Goal: Task Accomplishment & Management: Complete application form

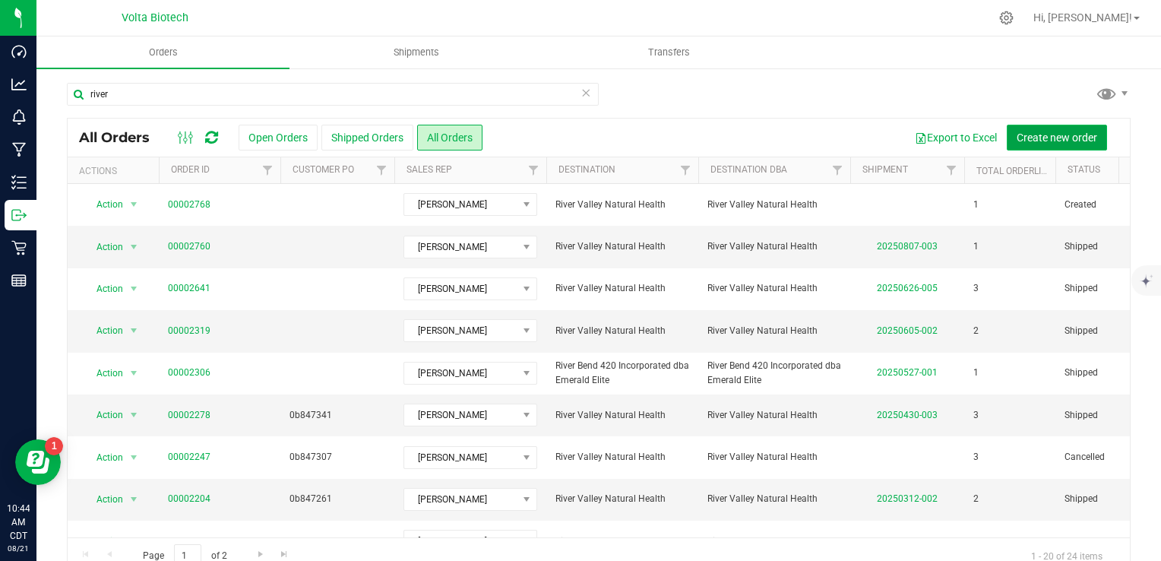
click at [1036, 141] on span "Create new order" at bounding box center [1056, 137] width 81 height 12
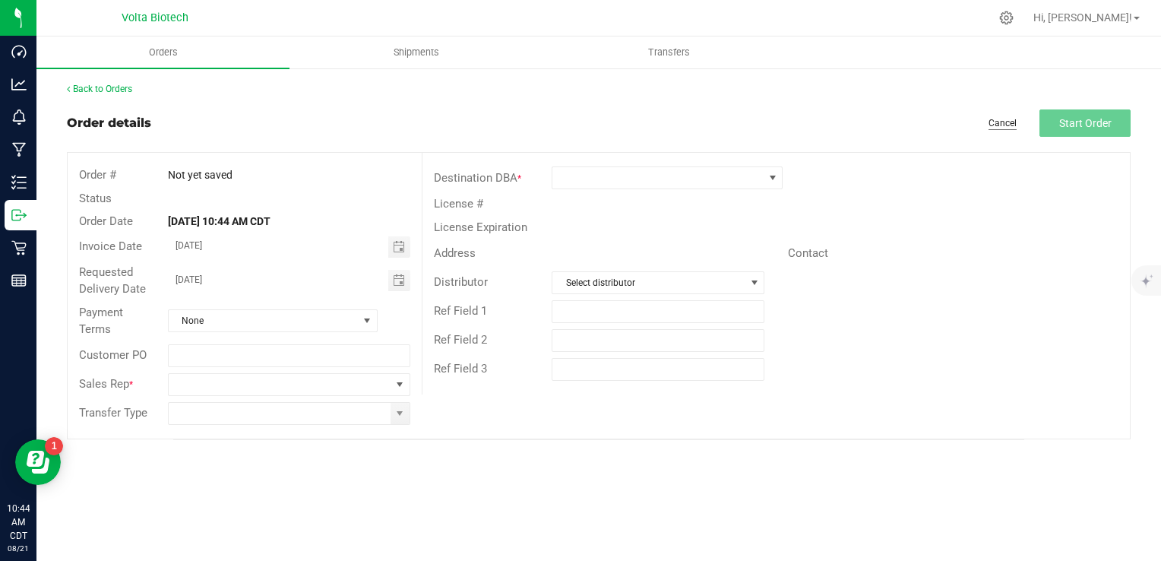
click at [1002, 124] on link "Cancel" at bounding box center [1002, 123] width 28 height 13
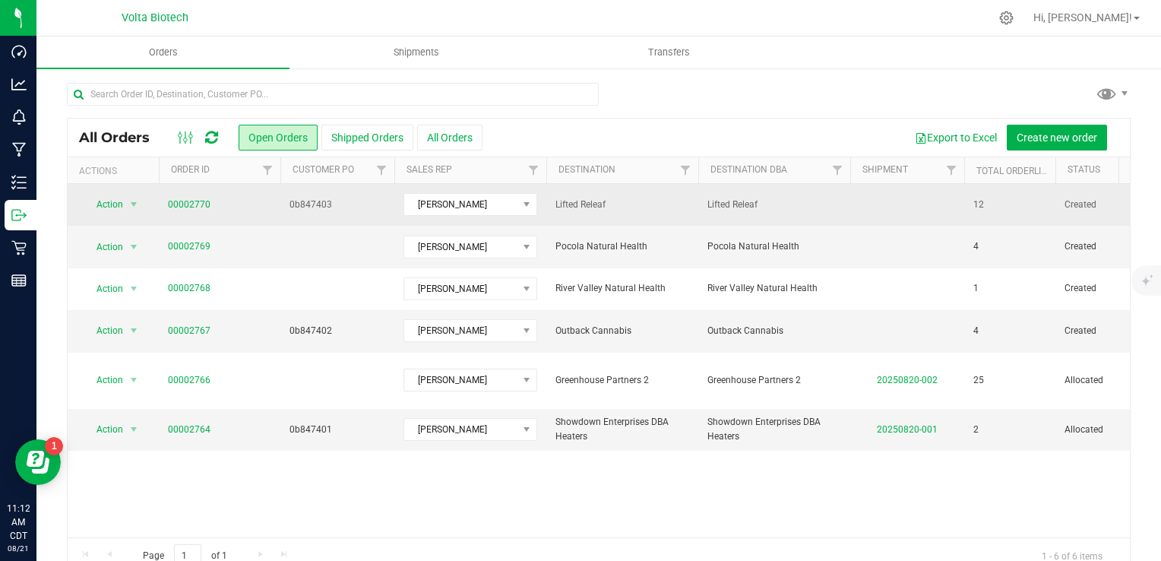
click at [792, 213] on td "Lifted Releaf" at bounding box center [774, 205] width 152 height 42
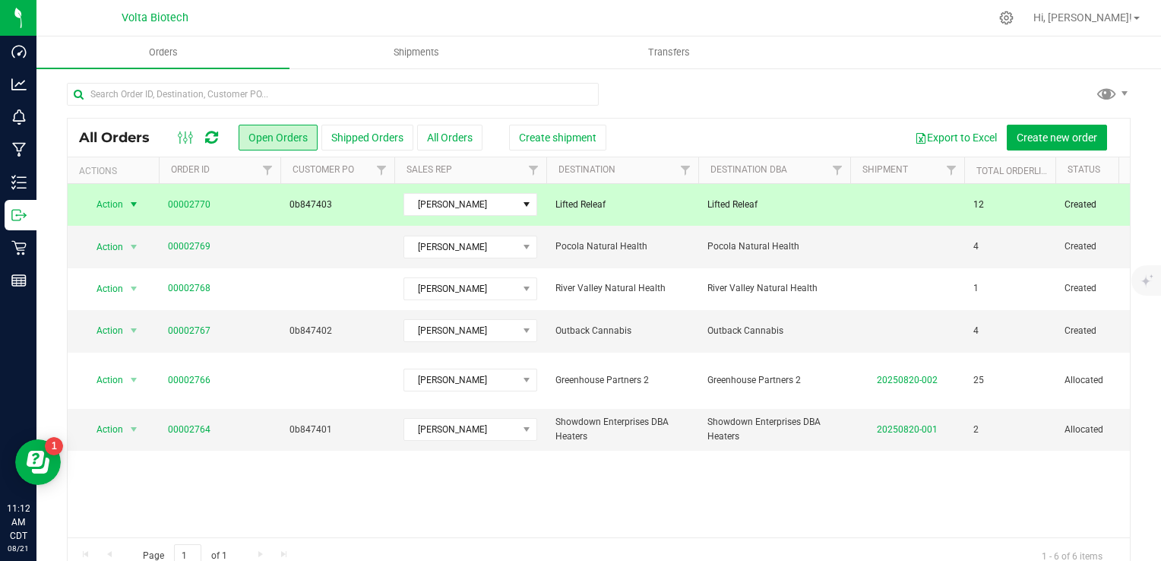
click at [824, 202] on span "Lifted Releaf" at bounding box center [774, 205] width 134 height 14
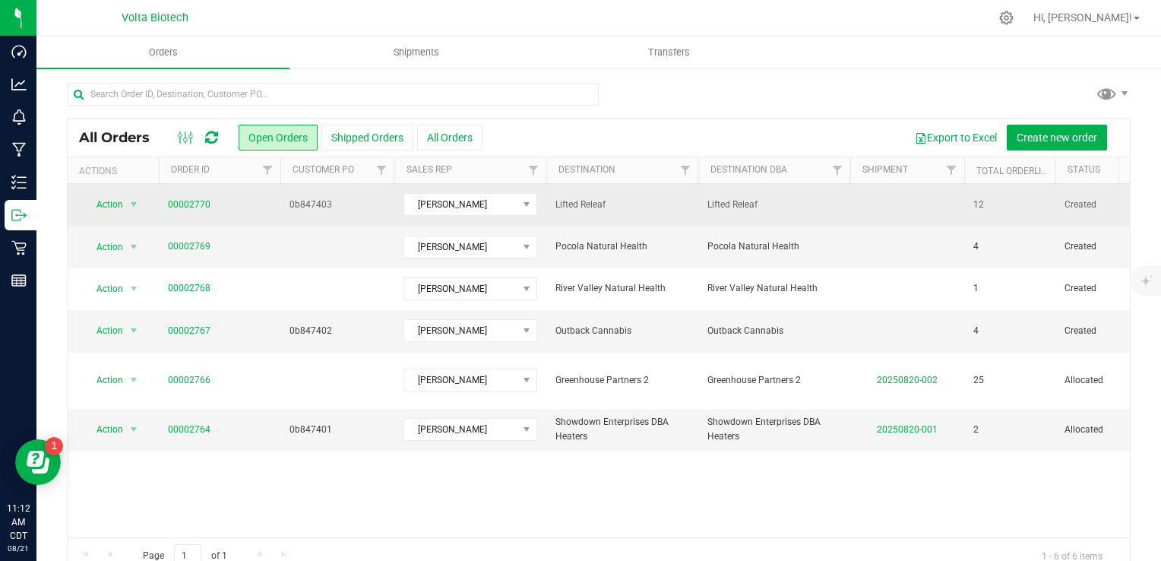
click at [832, 207] on span "Lifted Releaf" at bounding box center [774, 205] width 134 height 14
click at [185, 201] on link "00002770" at bounding box center [189, 205] width 43 height 14
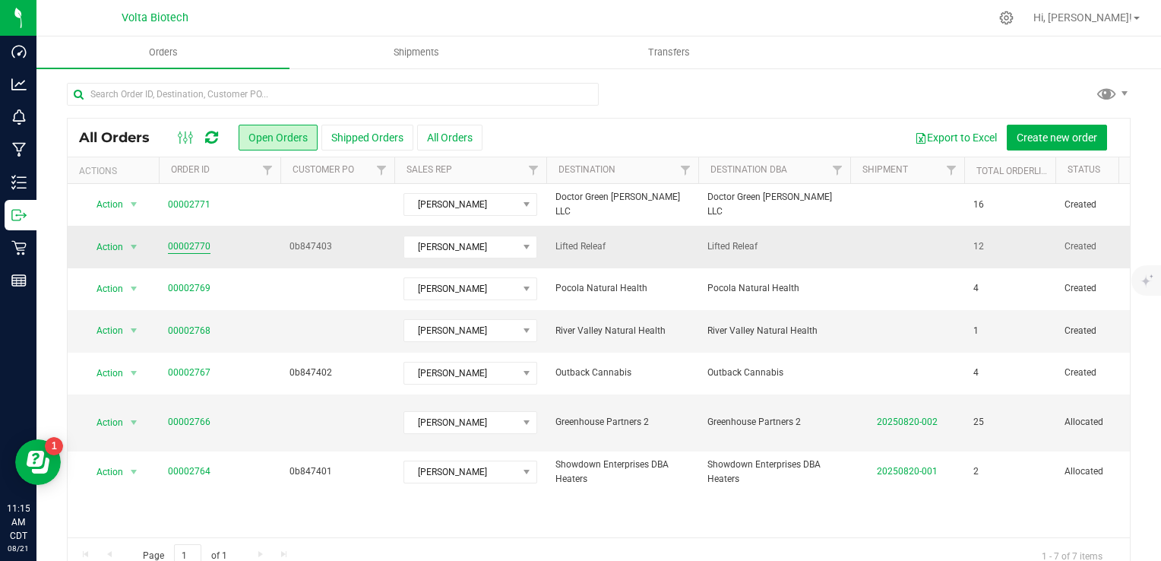
click at [177, 244] on link "00002770" at bounding box center [189, 246] width 43 height 14
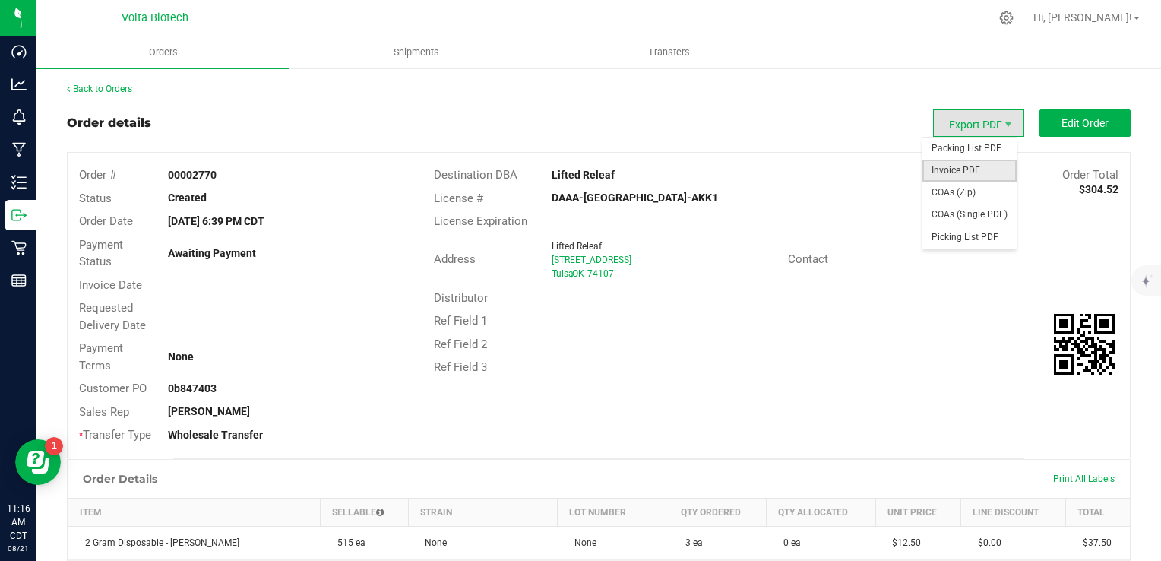
click at [966, 172] on span "Invoice PDF" at bounding box center [969, 171] width 94 height 22
click at [978, 122] on span "Export PDF" at bounding box center [978, 122] width 91 height 27
click at [972, 233] on span "Picking List PDF" at bounding box center [969, 237] width 94 height 22
click at [989, 125] on span "Export PDF" at bounding box center [978, 122] width 91 height 27
click at [986, 147] on span "Packing List PDF" at bounding box center [969, 149] width 94 height 22
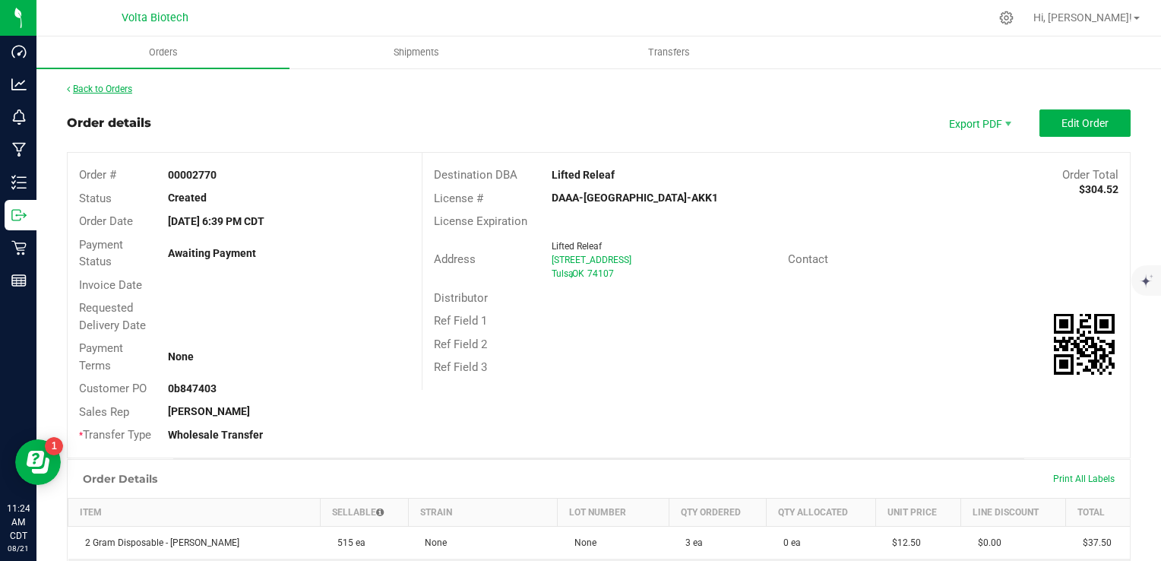
click at [112, 90] on link "Back to Orders" at bounding box center [99, 89] width 65 height 11
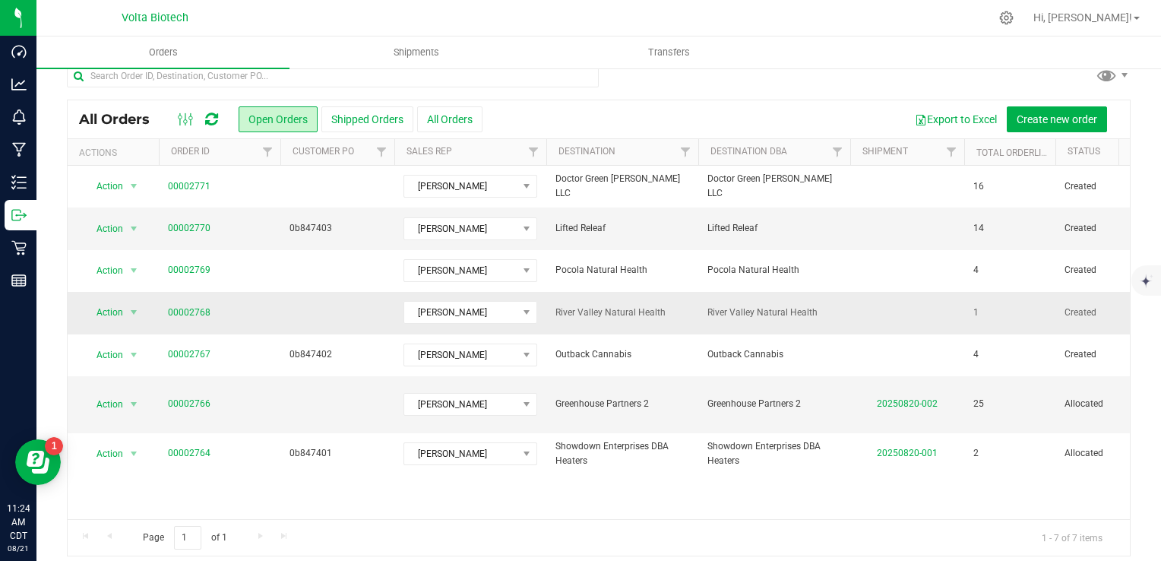
scroll to position [27, 0]
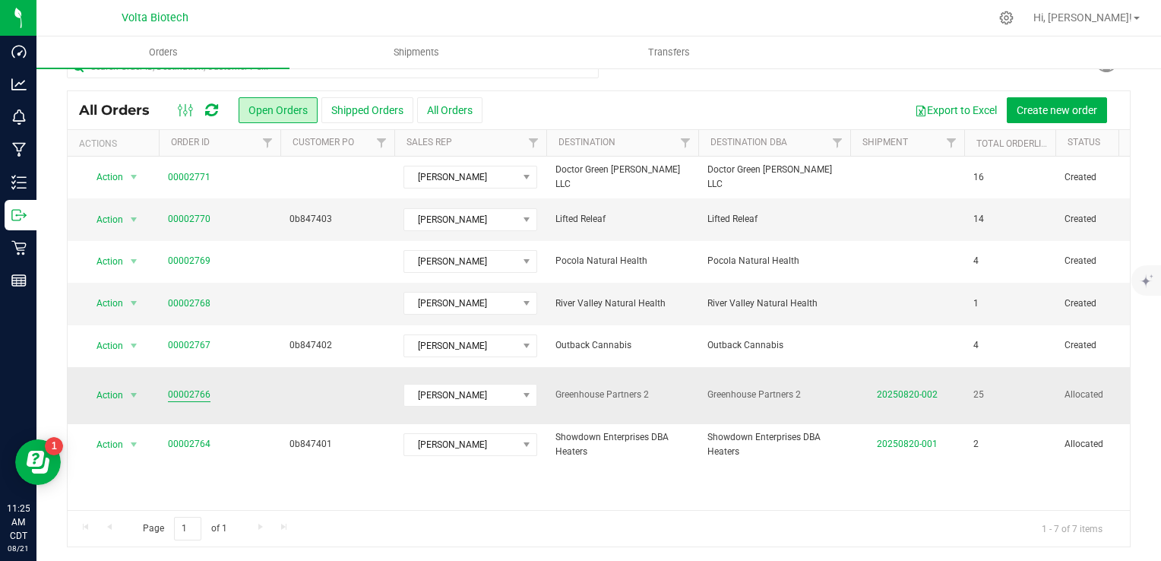
click at [189, 388] on link "00002766" at bounding box center [189, 394] width 43 height 14
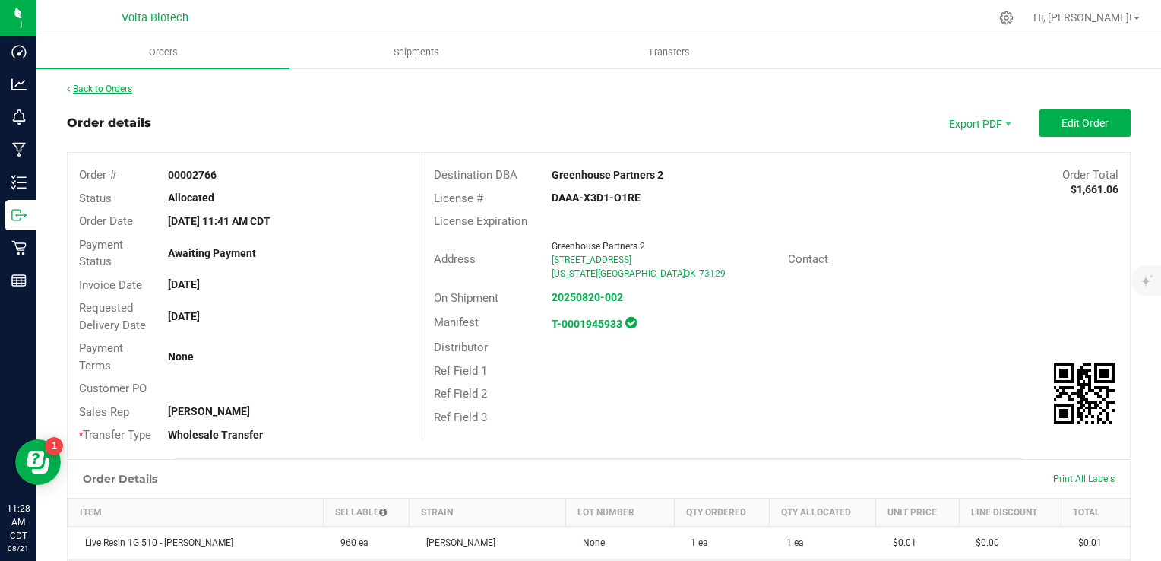
click at [77, 90] on link "Back to Orders" at bounding box center [99, 89] width 65 height 11
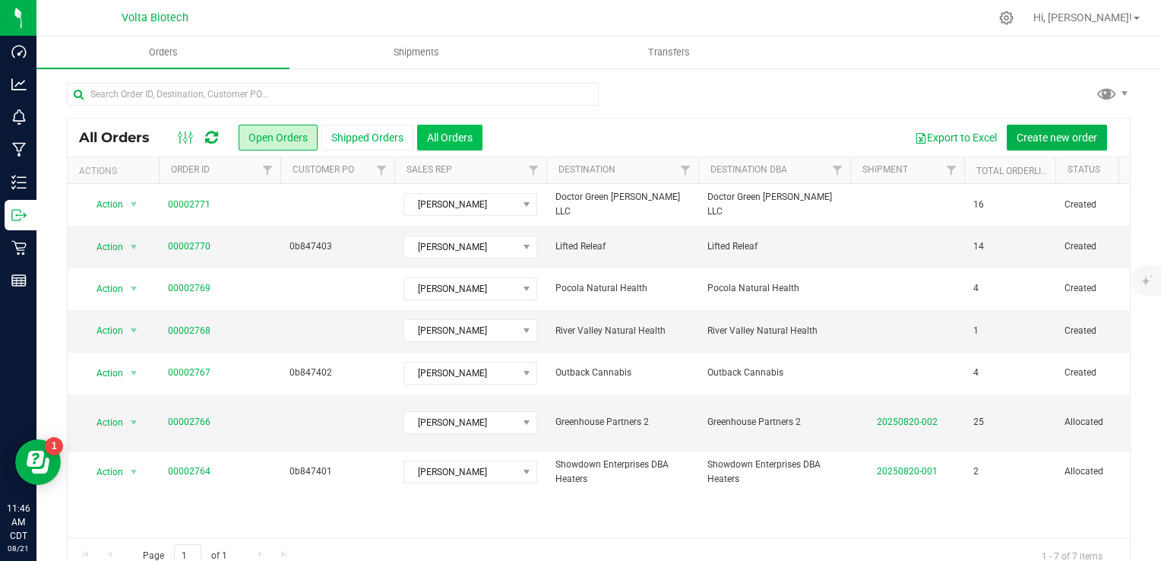
click at [452, 144] on button "All Orders" at bounding box center [449, 138] width 65 height 26
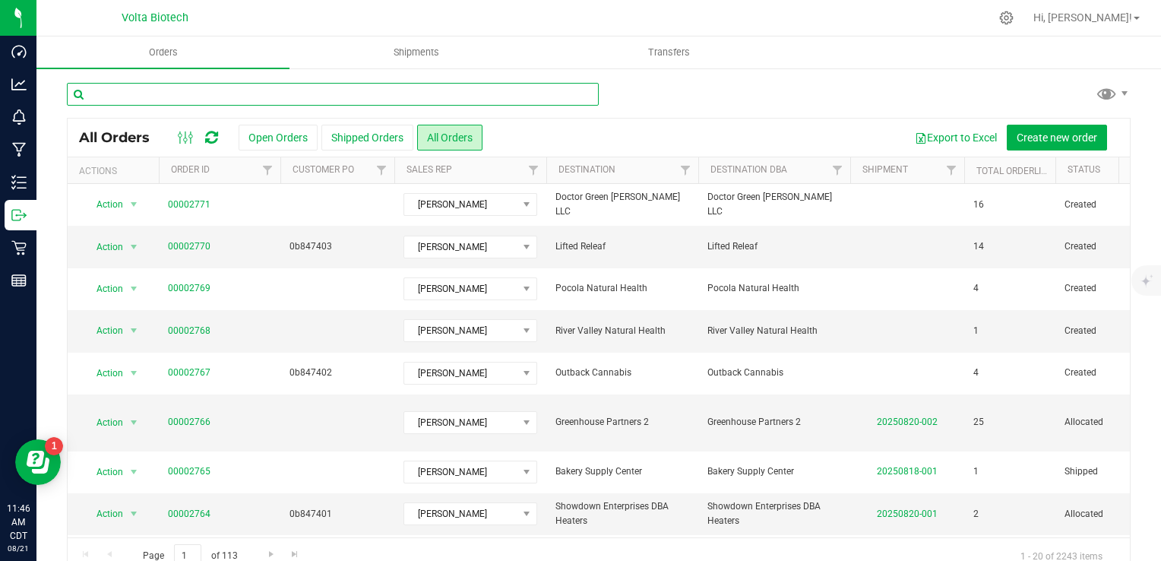
click at [167, 97] on input "text" at bounding box center [333, 94] width 532 height 23
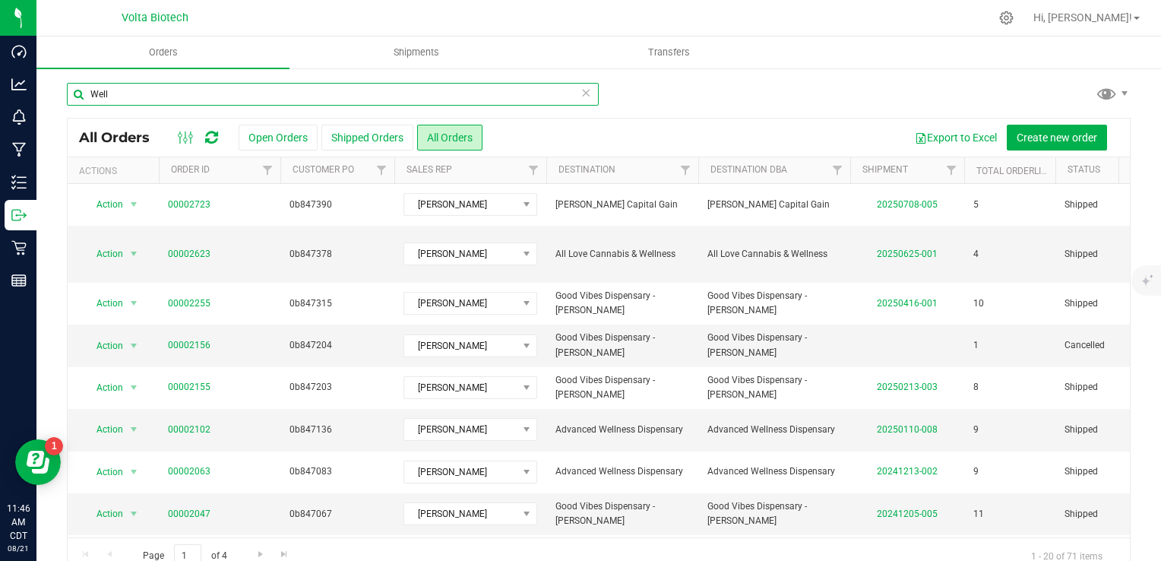
type input "Well"
click at [585, 102] on input "Well" at bounding box center [333, 94] width 532 height 23
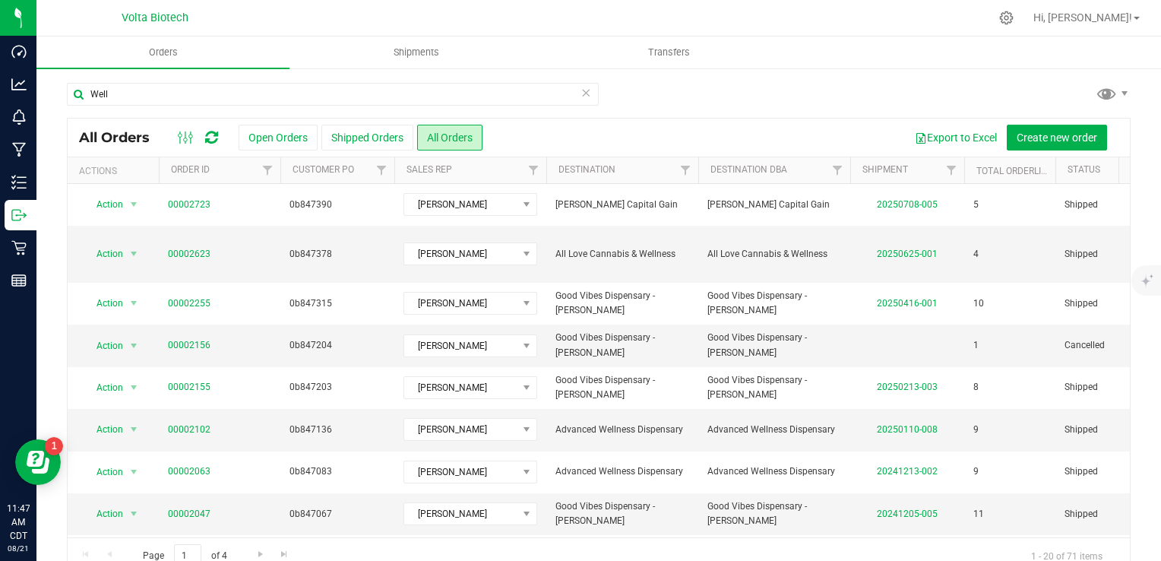
click at [580, 93] on icon at bounding box center [585, 92] width 11 height 18
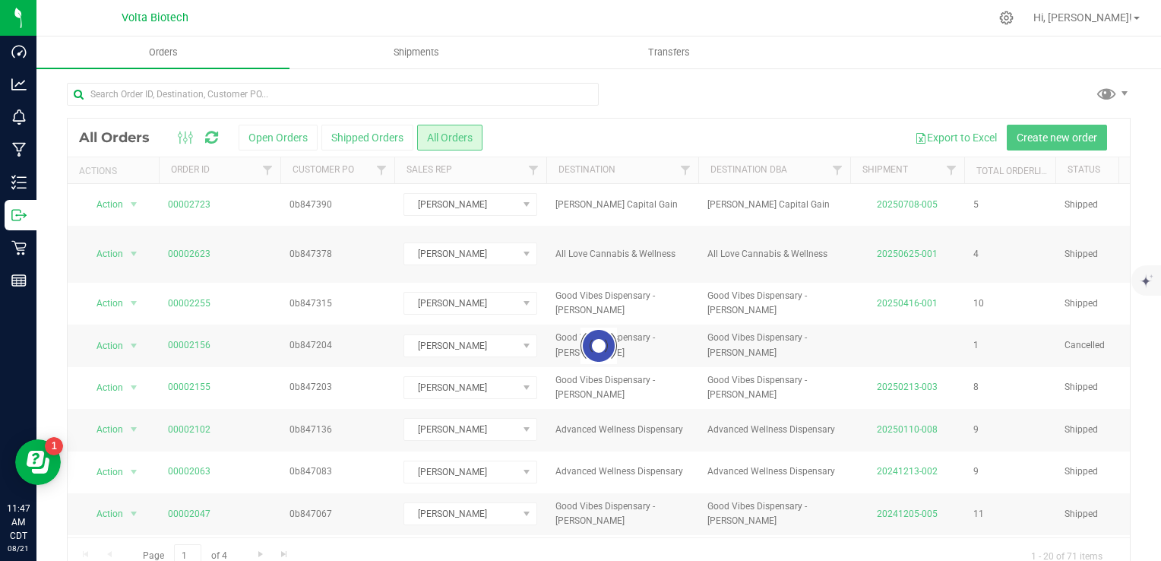
click at [283, 133] on button "Open Orders" at bounding box center [278, 138] width 79 height 26
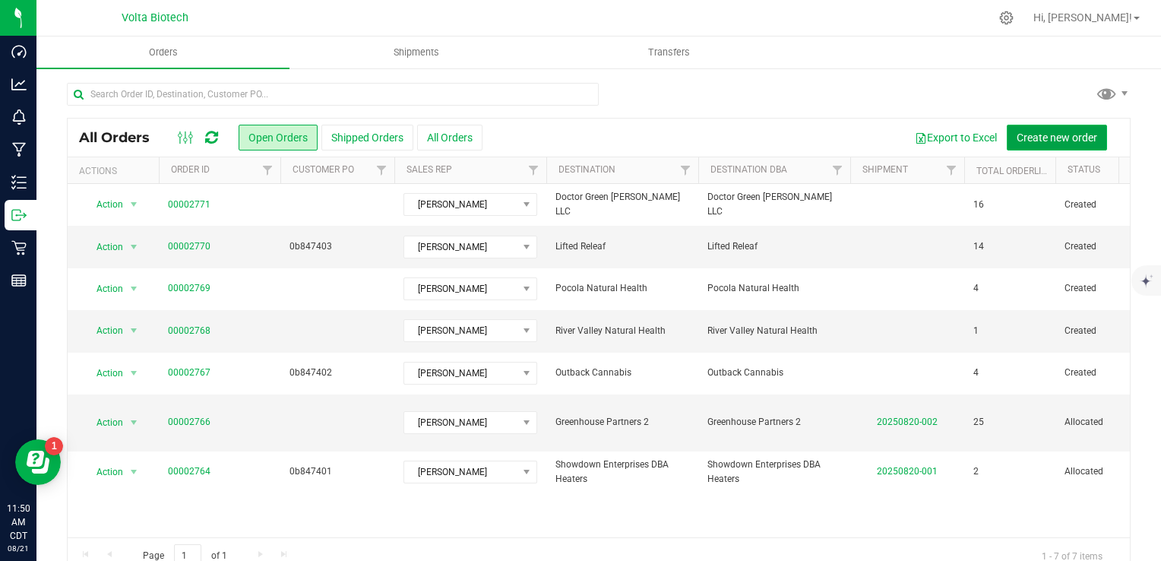
click at [1061, 132] on span "Create new order" at bounding box center [1056, 137] width 81 height 12
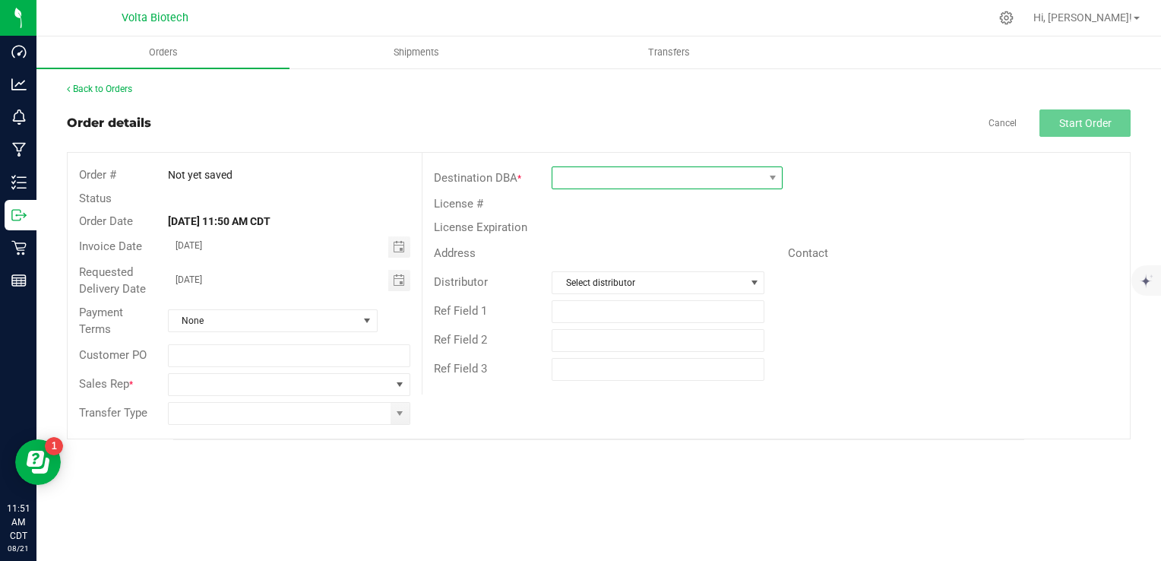
click at [634, 179] on span at bounding box center [657, 177] width 210 height 21
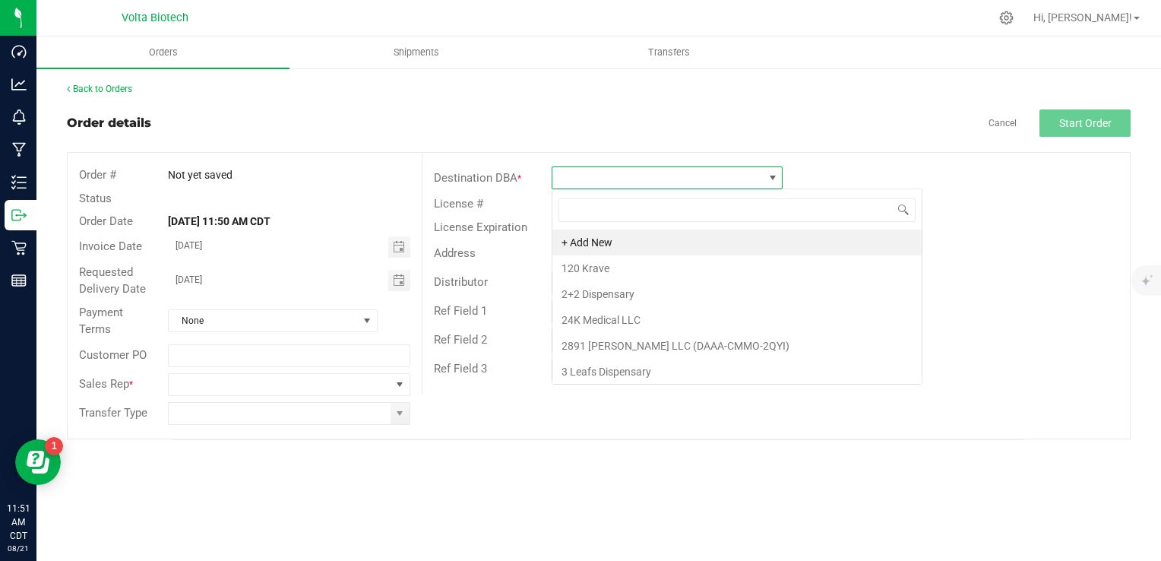
scroll to position [22, 231]
click at [668, 210] on input at bounding box center [736, 210] width 357 height 24
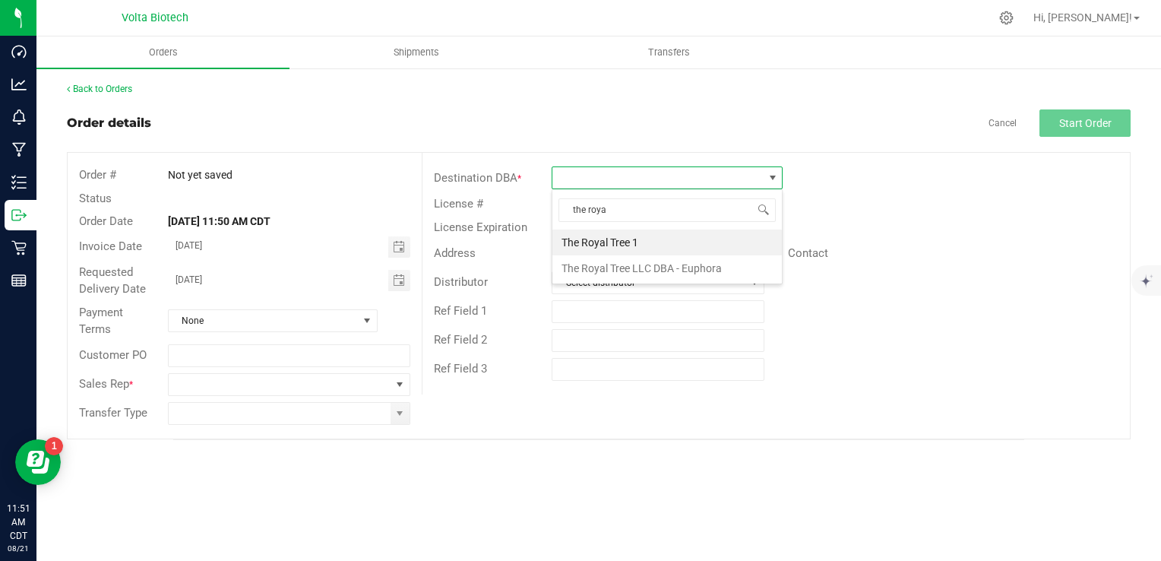
type input "the royal"
click at [675, 270] on li "The Royal Tree LLC DBA - Euphora" at bounding box center [666, 268] width 229 height 26
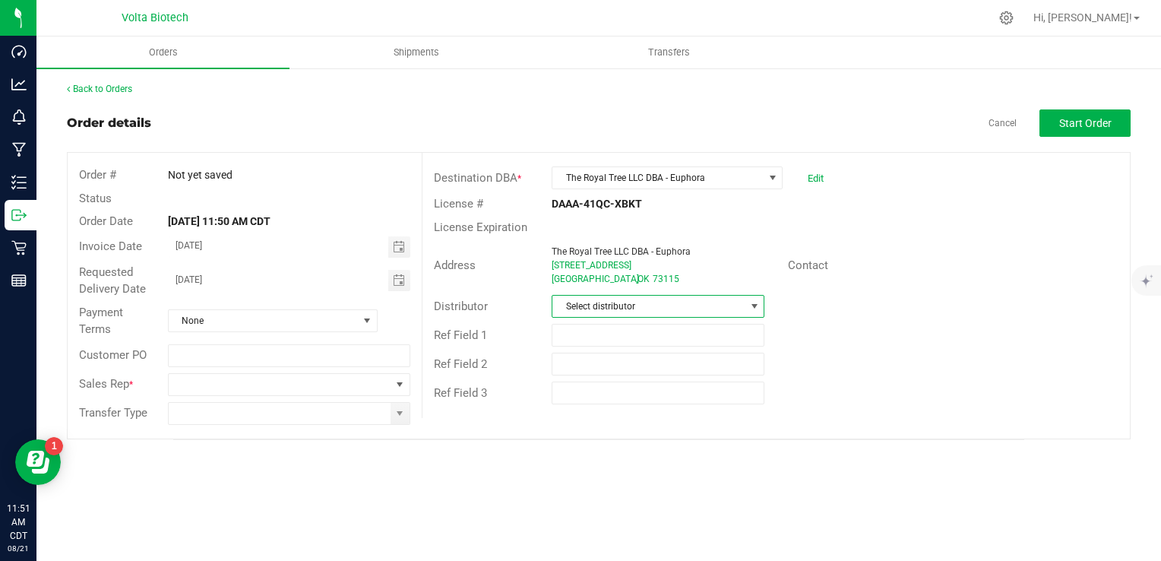
click at [638, 307] on span "Select distributor" at bounding box center [648, 306] width 192 height 21
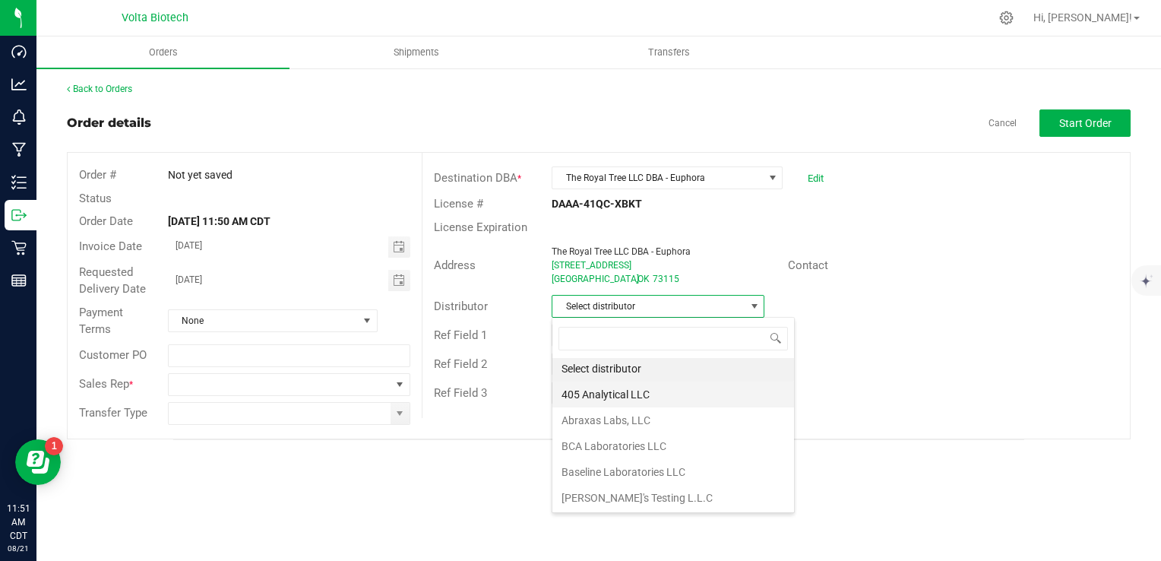
scroll to position [0, 0]
click at [991, 327] on div "Ref Field 1" at bounding box center [775, 335] width 707 height 29
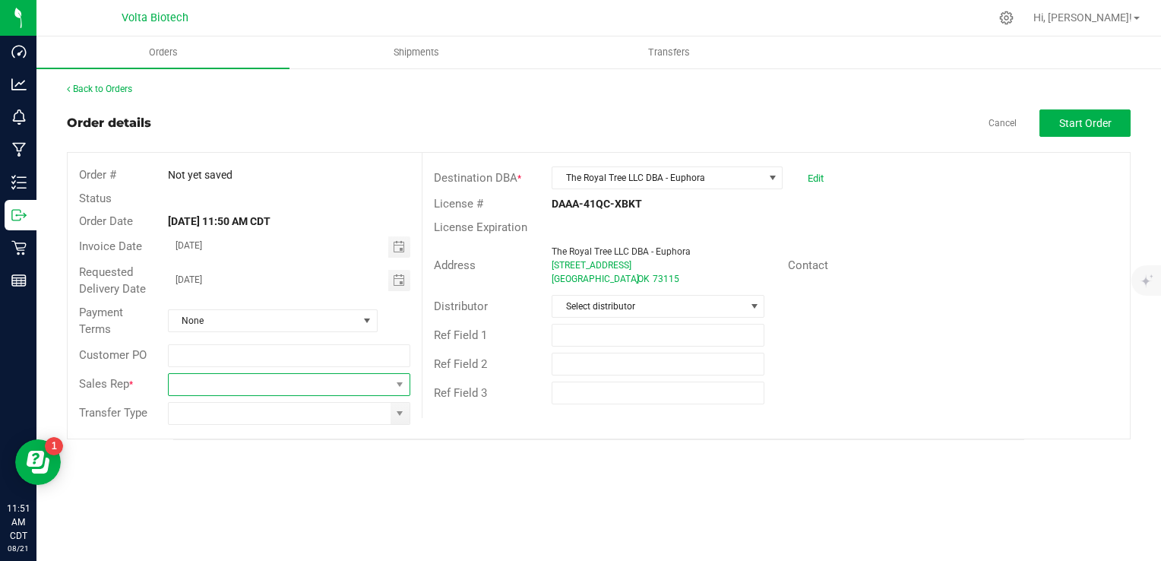
click at [232, 389] on span at bounding box center [280, 384] width 223 height 21
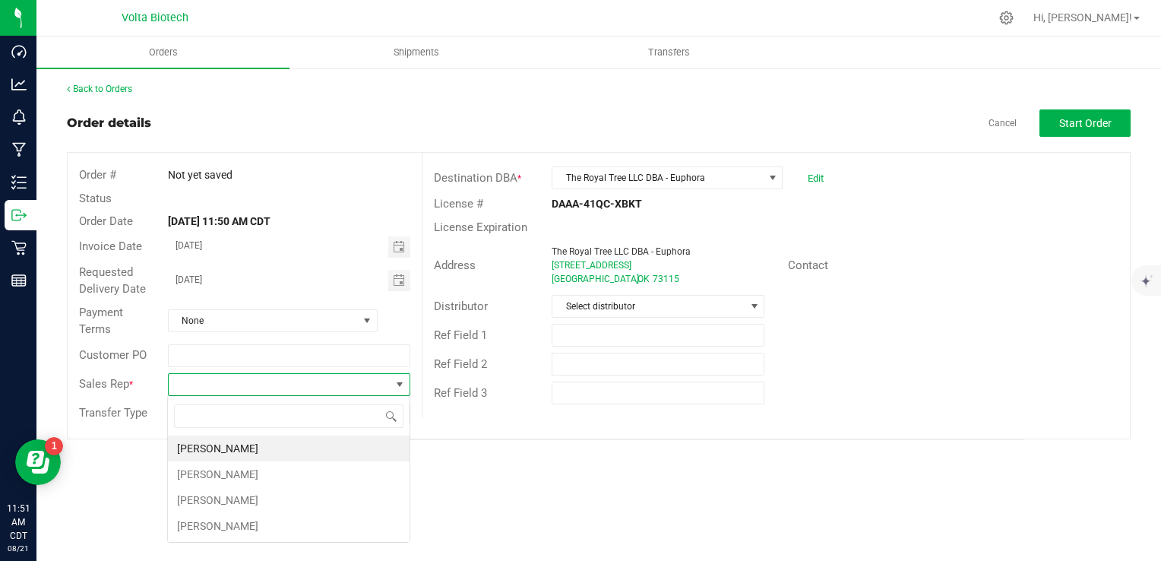
scroll to position [22, 243]
click at [264, 383] on span at bounding box center [280, 384] width 223 height 21
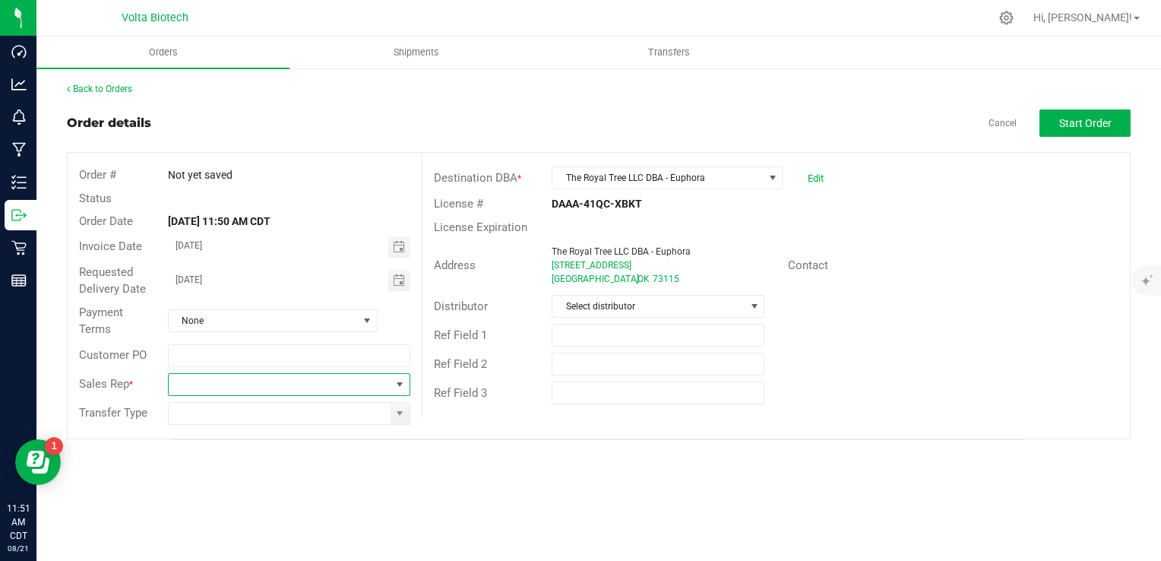
click at [264, 383] on span at bounding box center [280, 384] width 223 height 21
type input "Andrew Kincaid"
click at [292, 390] on span at bounding box center [280, 384] width 223 height 21
click at [289, 447] on li "[PERSON_NAME]" at bounding box center [289, 448] width 242 height 26
click at [693, 302] on span "Select distributor" at bounding box center [648, 306] width 192 height 21
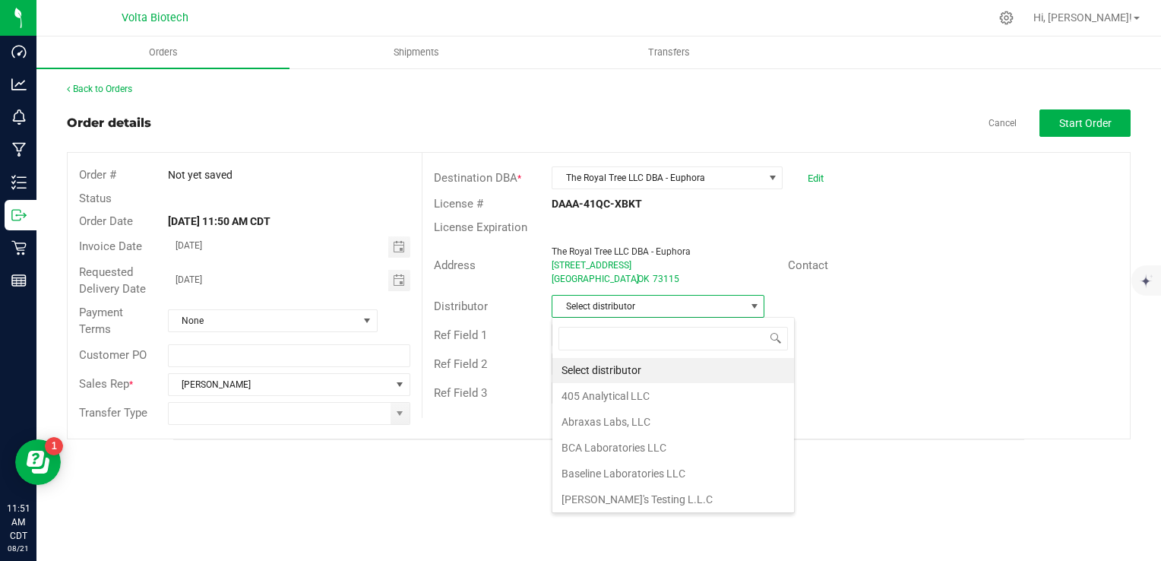
scroll to position [0, 0]
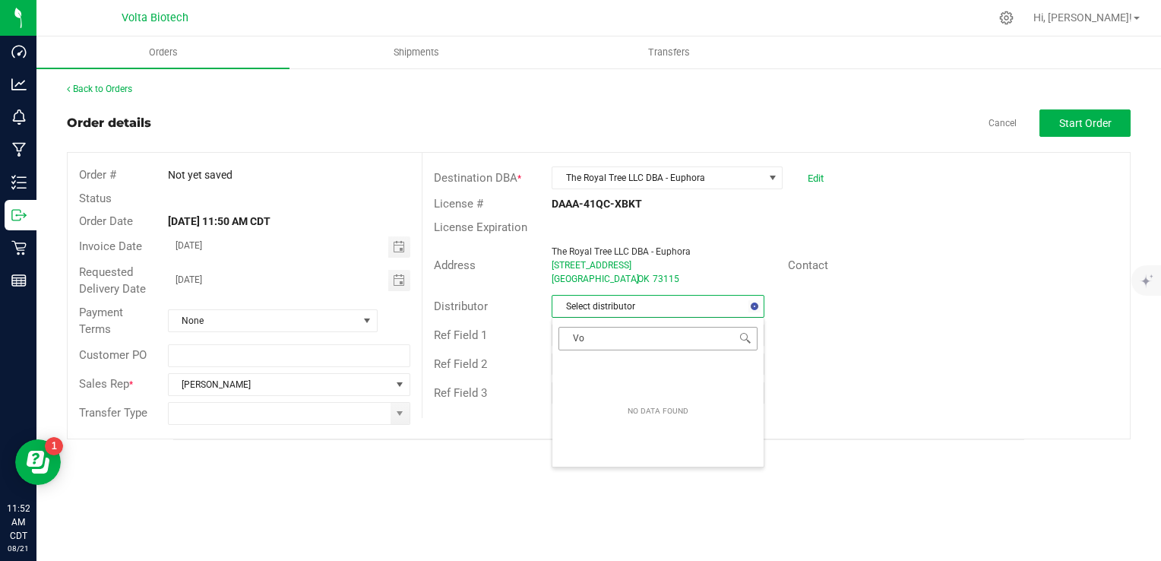
type input "V"
click at [769, 221] on div "License Expiration" at bounding box center [775, 228] width 707 height 24
click at [1088, 118] on span "Start Order" at bounding box center [1085, 123] width 52 height 12
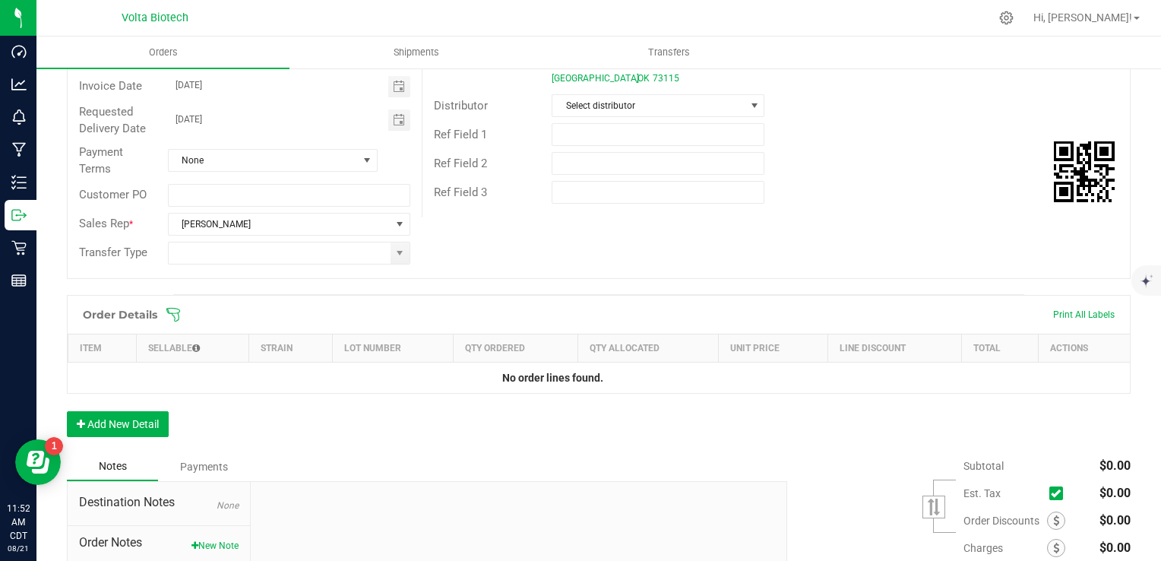
scroll to position [185, 0]
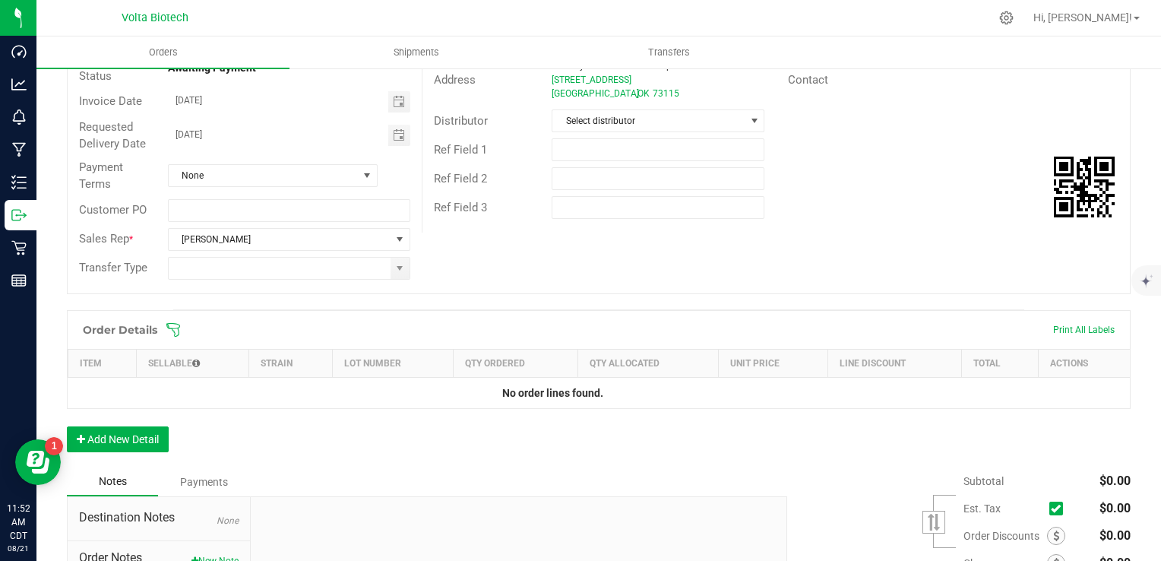
click at [172, 328] on icon at bounding box center [173, 329] width 15 height 15
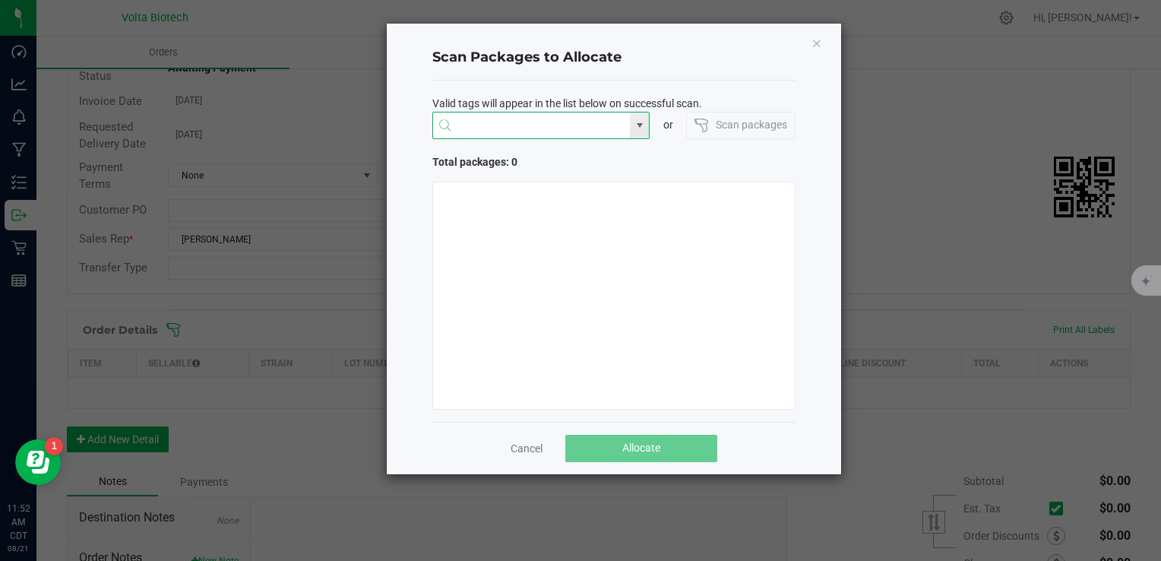
click at [596, 126] on input "NO DATA FOUND" at bounding box center [532, 125] width 198 height 27
type input "1A40E0100002D86000001197"
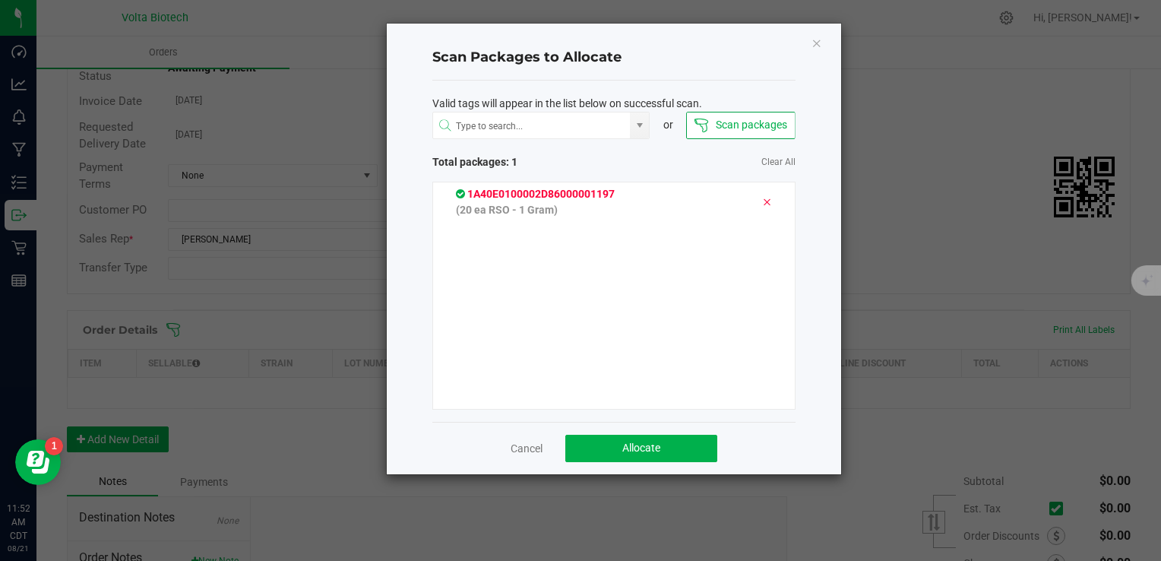
click at [569, 196] on span "1A40E0100002D86000001197" at bounding box center [535, 194] width 159 height 12
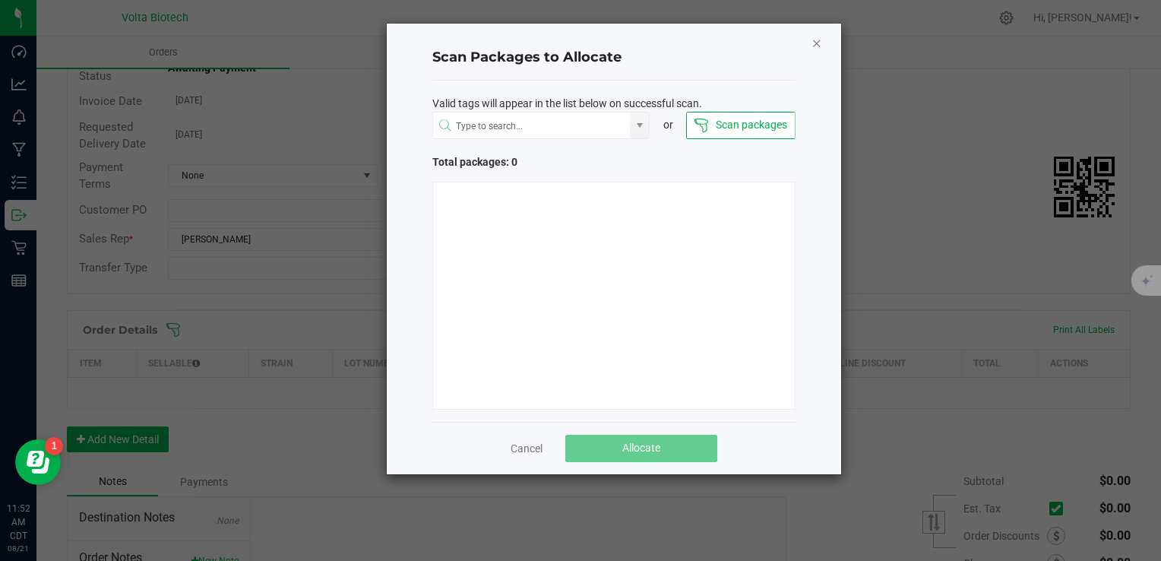
click at [816, 40] on icon "Close" at bounding box center [816, 42] width 11 height 18
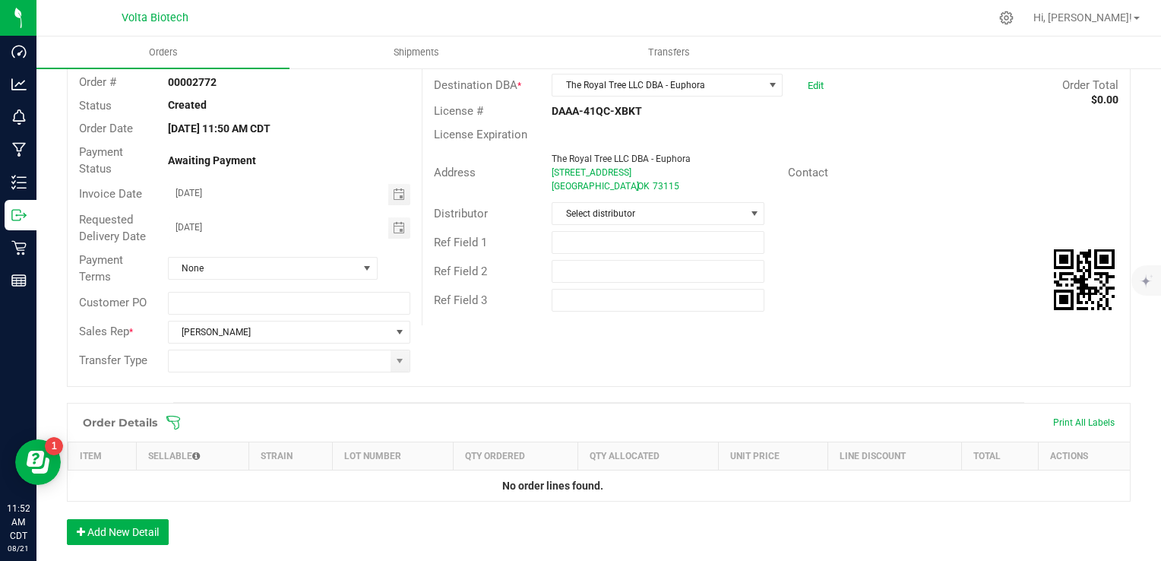
scroll to position [185, 0]
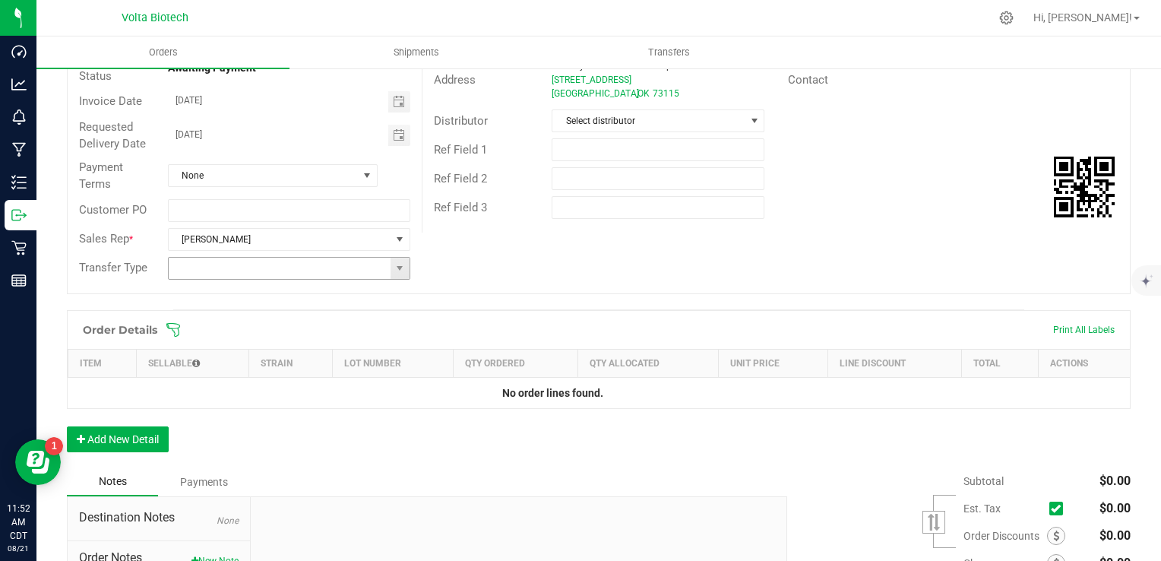
click at [201, 274] on input at bounding box center [280, 268] width 223 height 21
click at [398, 271] on span at bounding box center [400, 268] width 12 height 12
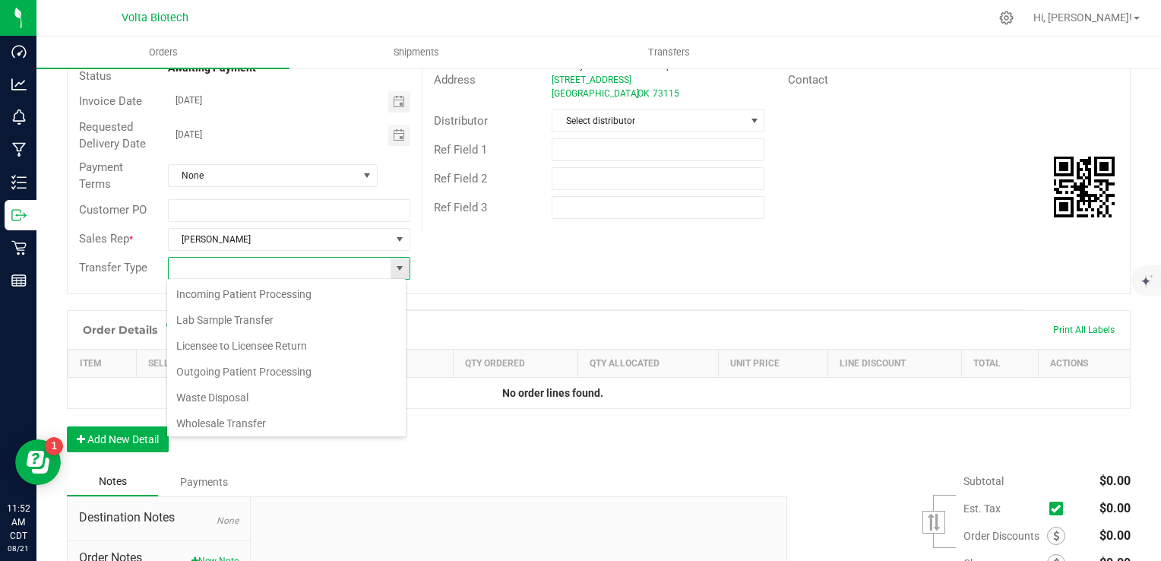
scroll to position [22, 239]
click at [278, 422] on li "Wholesale Transfer" at bounding box center [286, 423] width 239 height 26
type input "Wholesale Transfer"
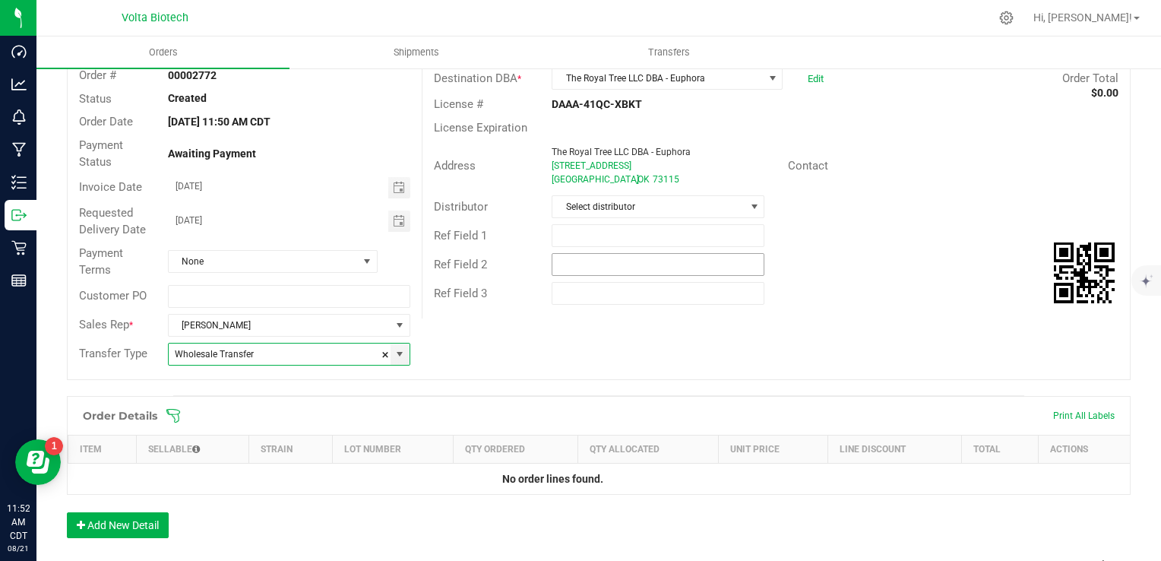
scroll to position [33, 0]
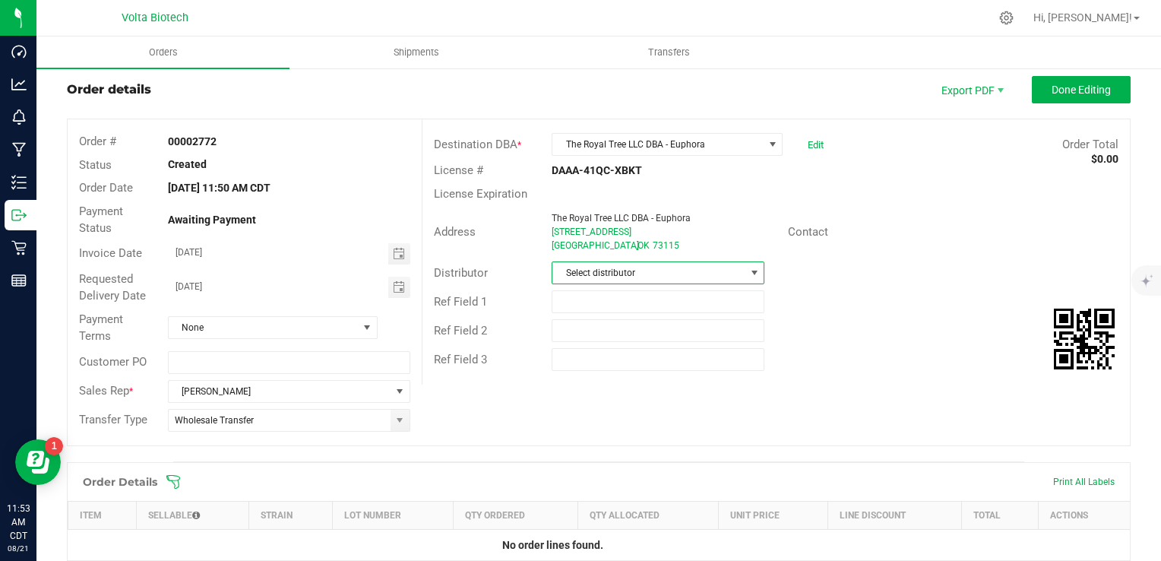
click at [675, 277] on span "Select distributor" at bounding box center [648, 272] width 192 height 21
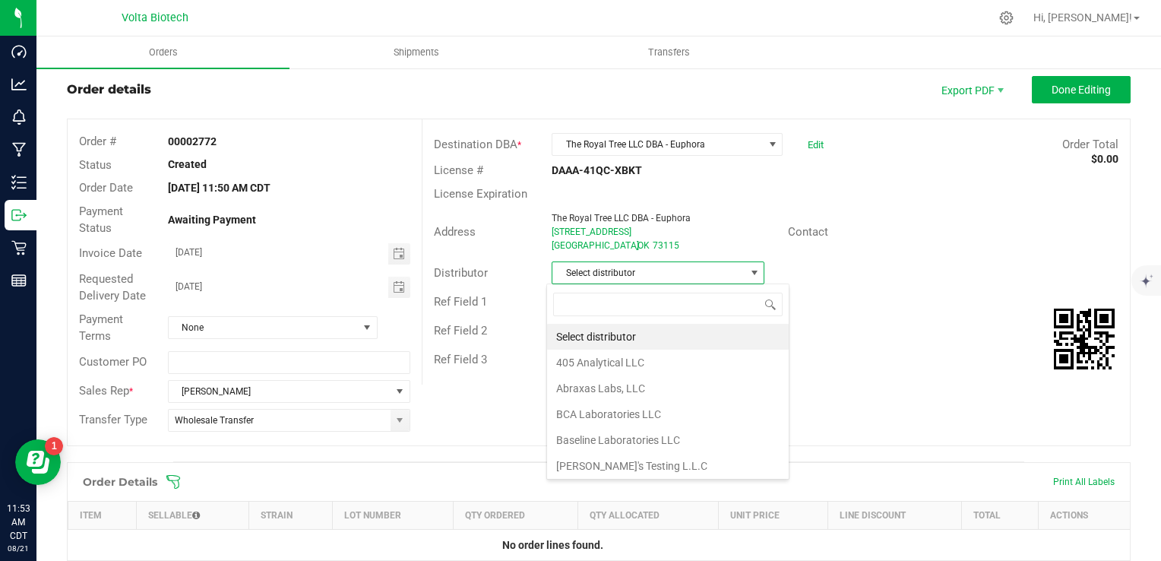
scroll to position [22, 210]
click at [451, 471] on div "Order Details Print All Labels" at bounding box center [599, 482] width 1062 height 38
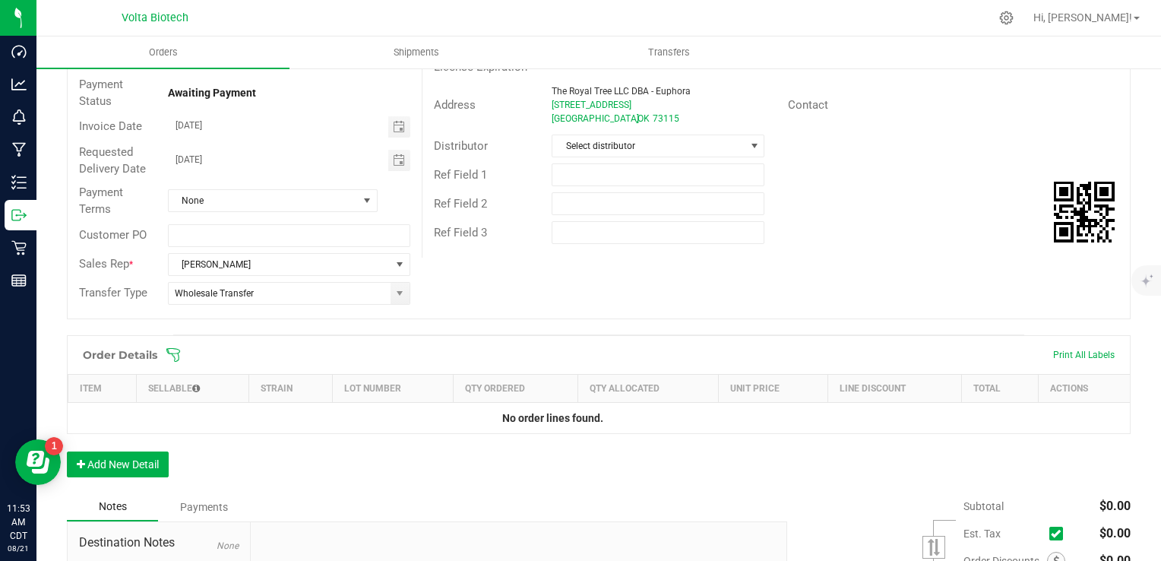
scroll to position [185, 0]
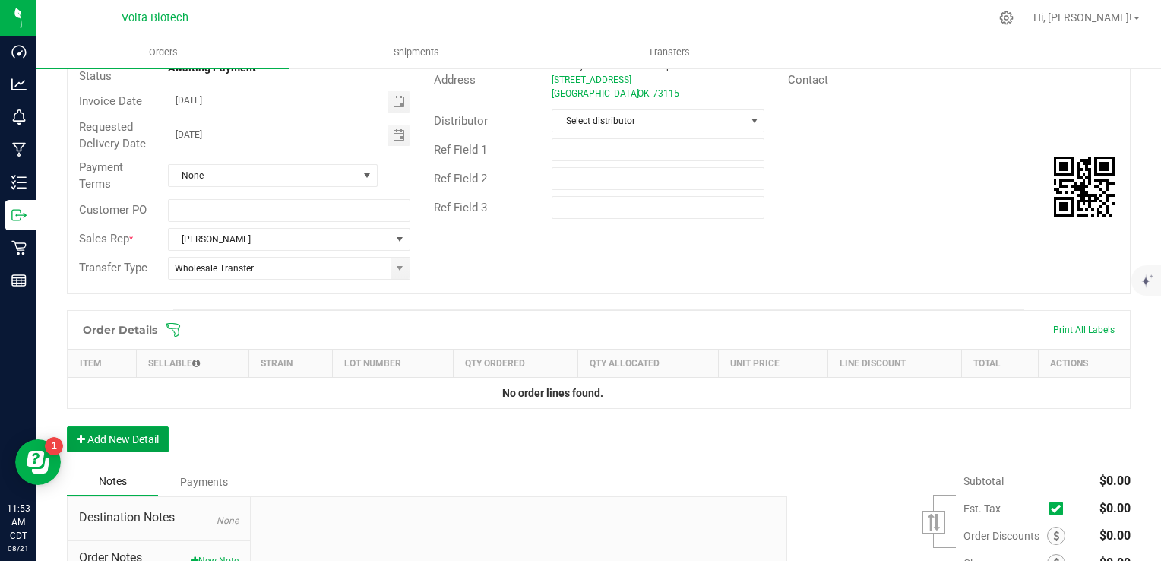
click at [115, 432] on button "Add New Detail" at bounding box center [118, 439] width 102 height 26
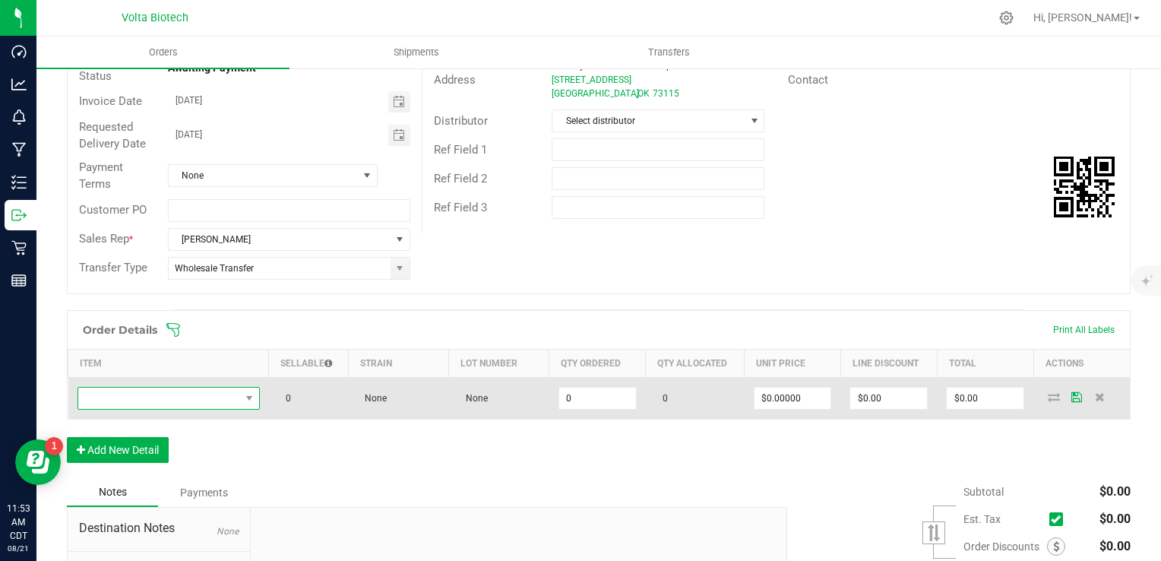
click at [231, 396] on span "NO DATA FOUND" at bounding box center [159, 397] width 162 height 21
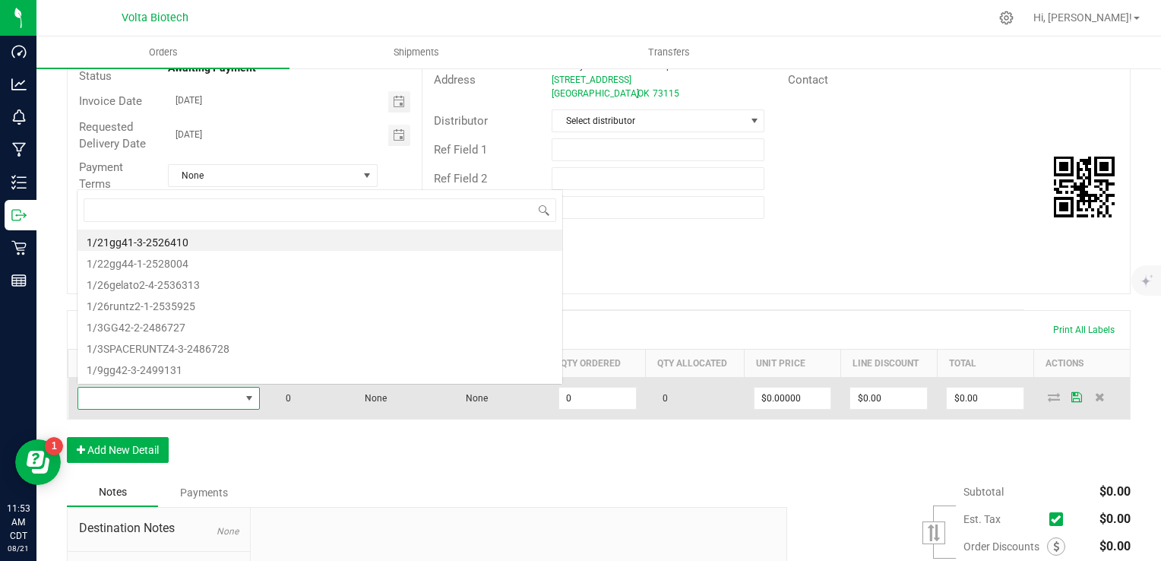
scroll to position [22, 178]
type input "RSO"
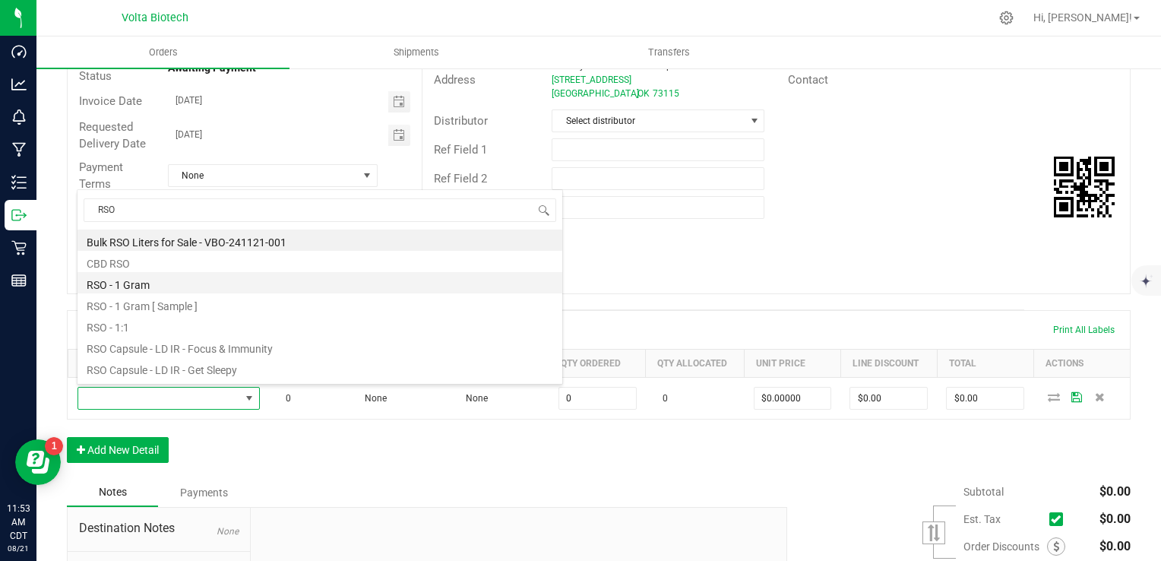
click at [179, 287] on li "RSO - 1 Gram" at bounding box center [319, 282] width 485 height 21
type input "0 ea"
type input "$5.00000"
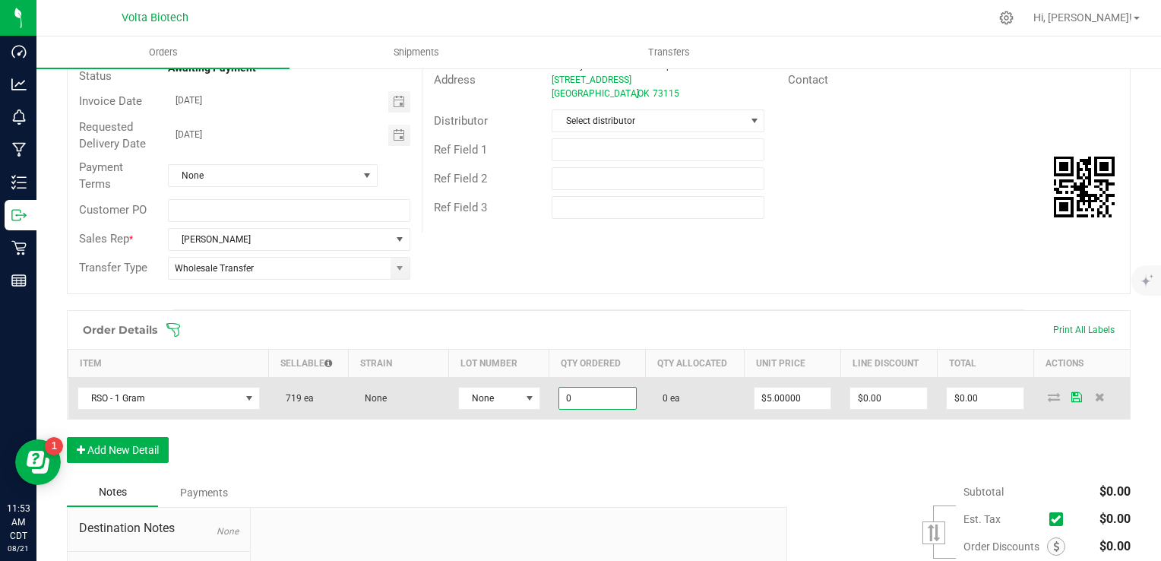
click at [563, 397] on input "0" at bounding box center [597, 397] width 77 height 21
type input "30 ea"
click at [975, 397] on input "150" at bounding box center [985, 397] width 77 height 21
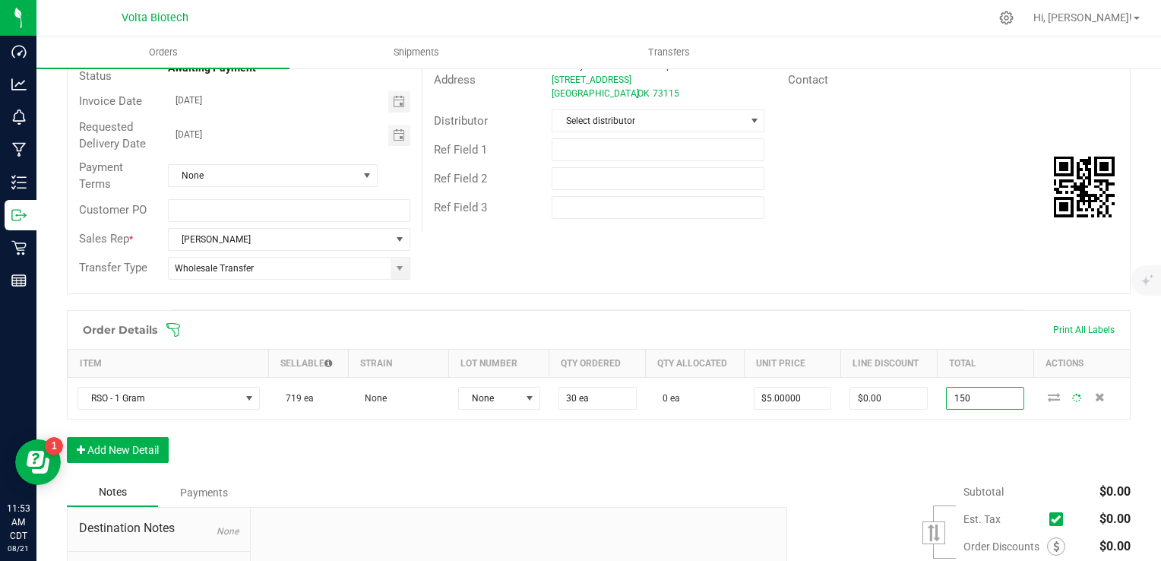
type input "$150.00"
click at [854, 438] on div "Order Details Print All Labels Item Sellable Strain Lot Number Qty Ordered Qty …" at bounding box center [599, 394] width 1064 height 168
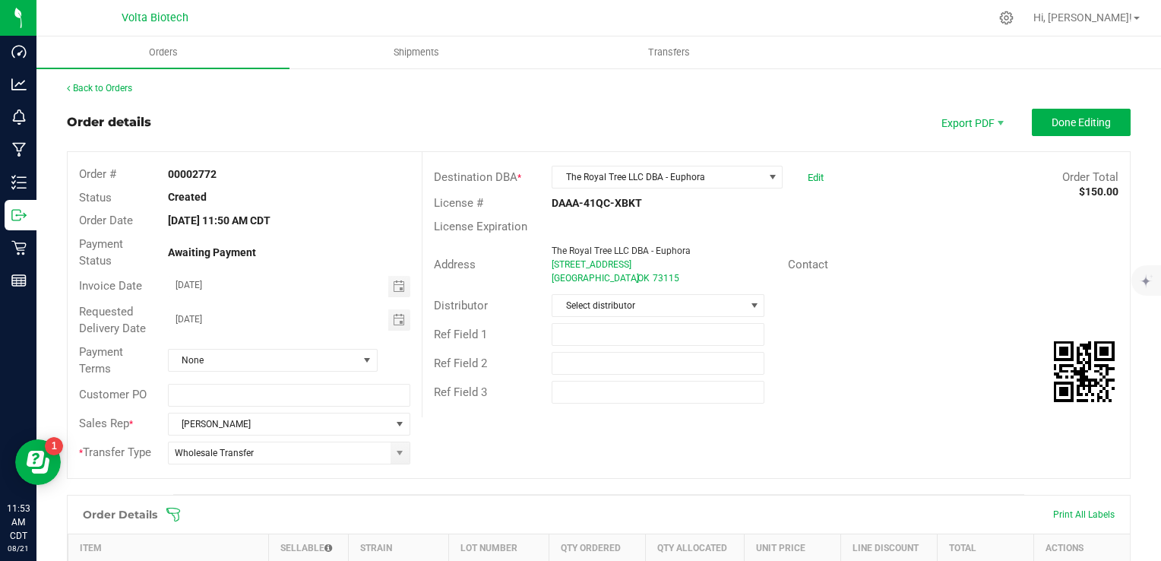
scroll to position [0, 0]
click at [1072, 123] on span "Done Editing" at bounding box center [1080, 123] width 59 height 12
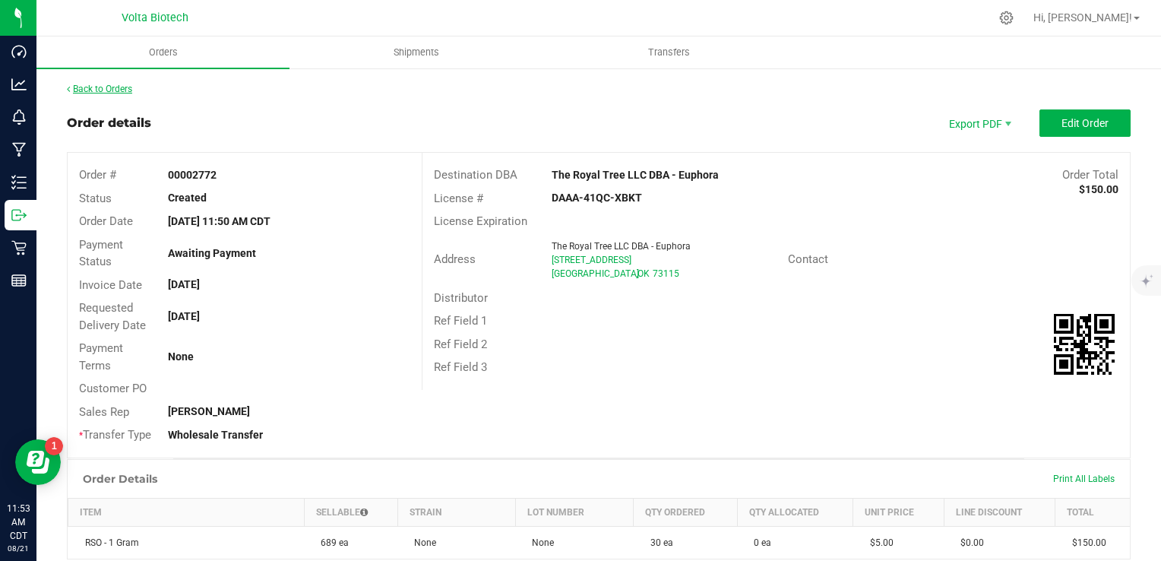
click at [117, 87] on link "Back to Orders" at bounding box center [99, 89] width 65 height 11
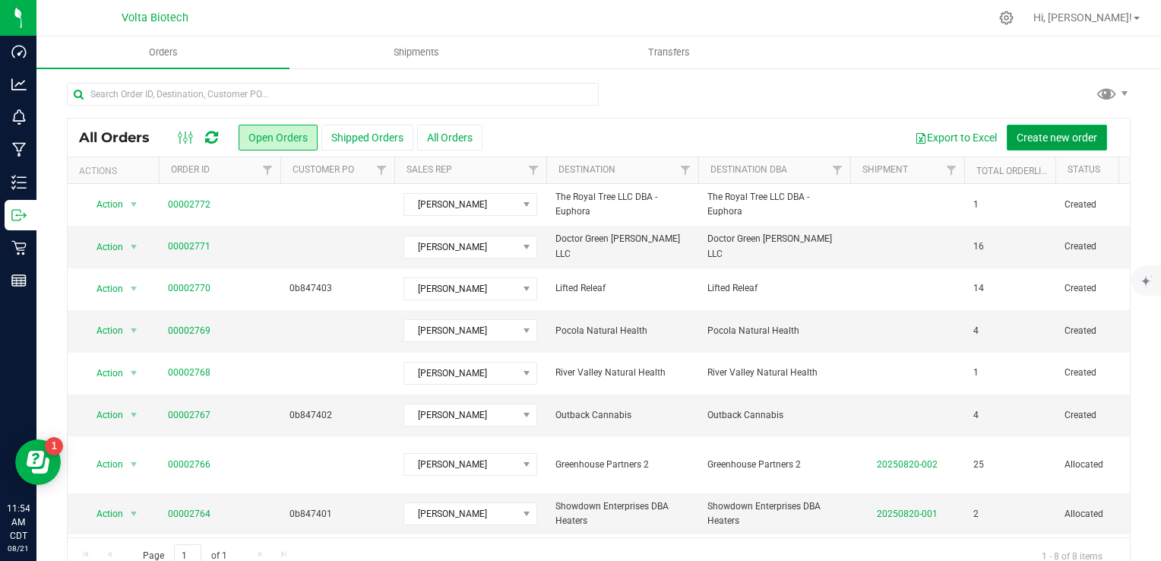
click at [1035, 138] on span "Create new order" at bounding box center [1056, 137] width 81 height 12
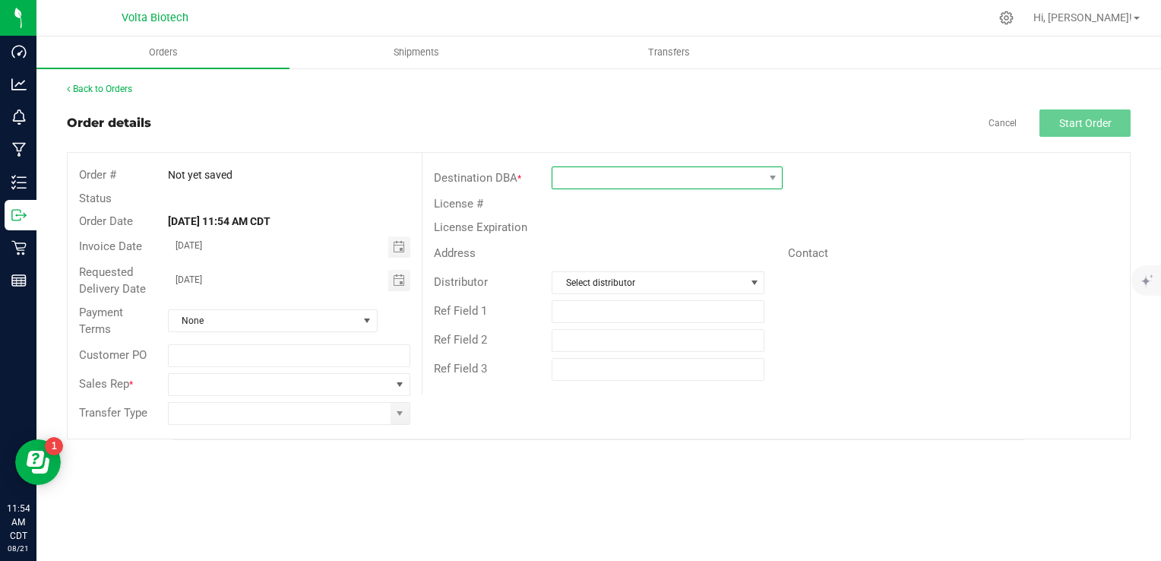
click at [594, 178] on span at bounding box center [657, 177] width 210 height 21
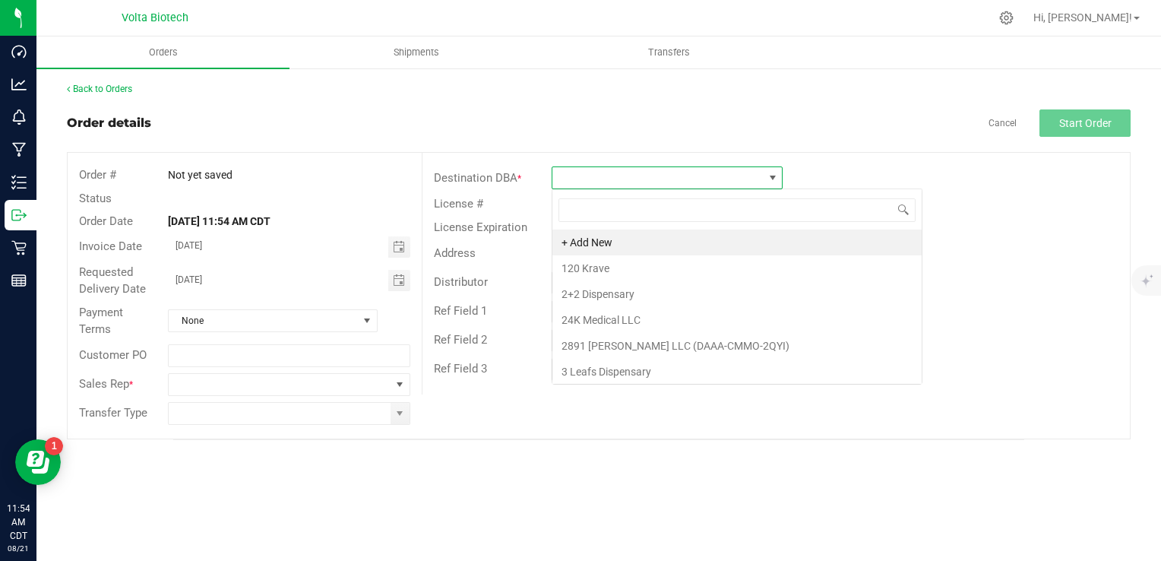
scroll to position [22, 231]
click at [593, 241] on li "+ Add New" at bounding box center [736, 242] width 369 height 26
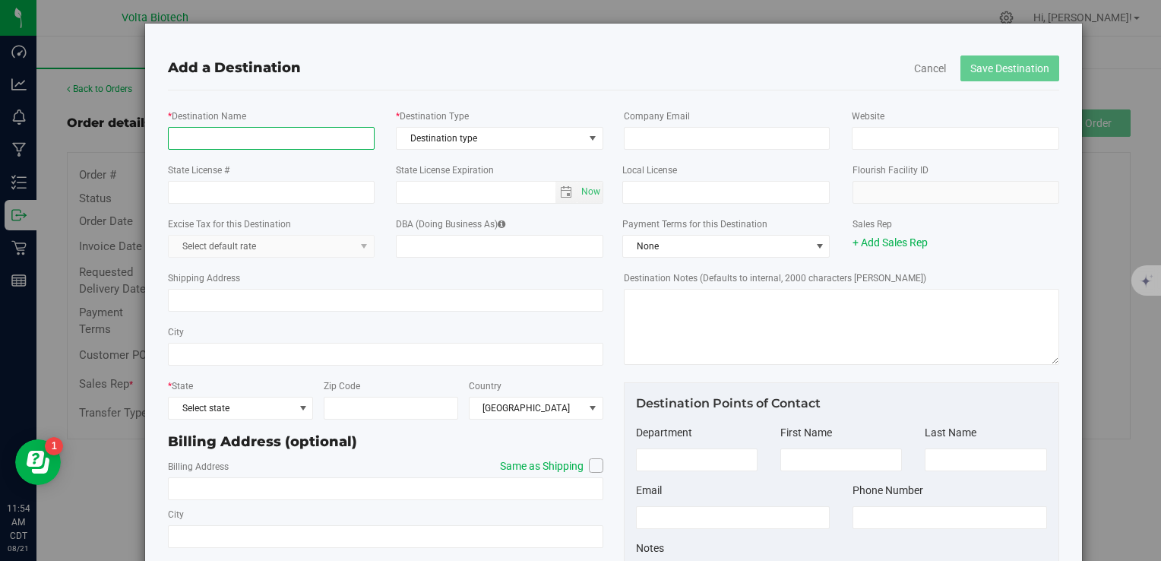
click at [234, 141] on input "* Destination Name" at bounding box center [271, 138] width 206 height 23
type input "Goat House"
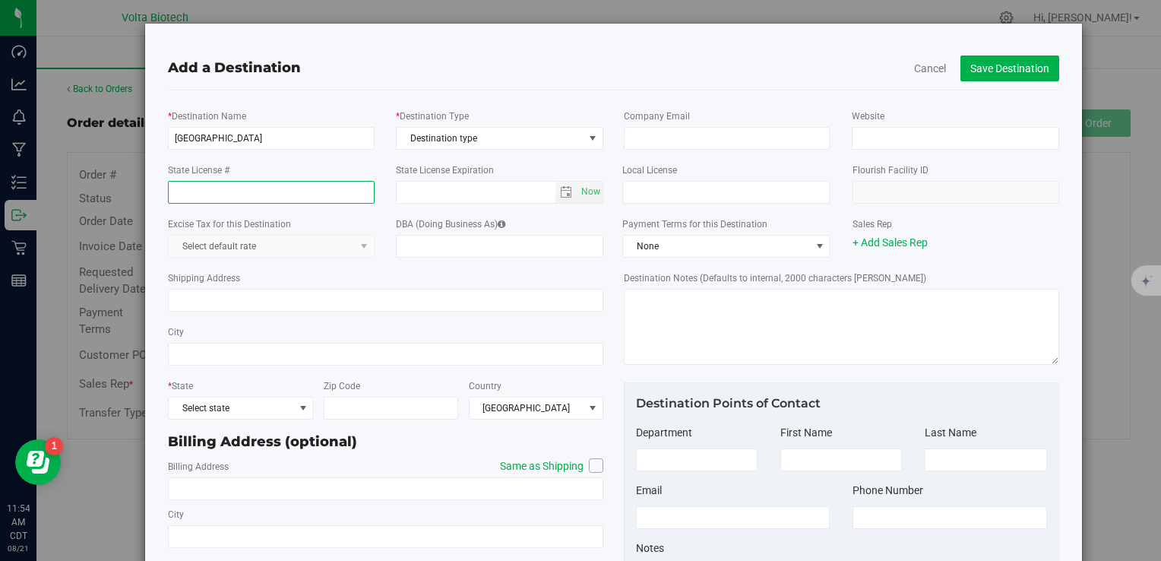
click at [269, 196] on input "State License #" at bounding box center [271, 192] width 206 height 23
click at [925, 66] on button "Cancel" at bounding box center [930, 68] width 32 height 15
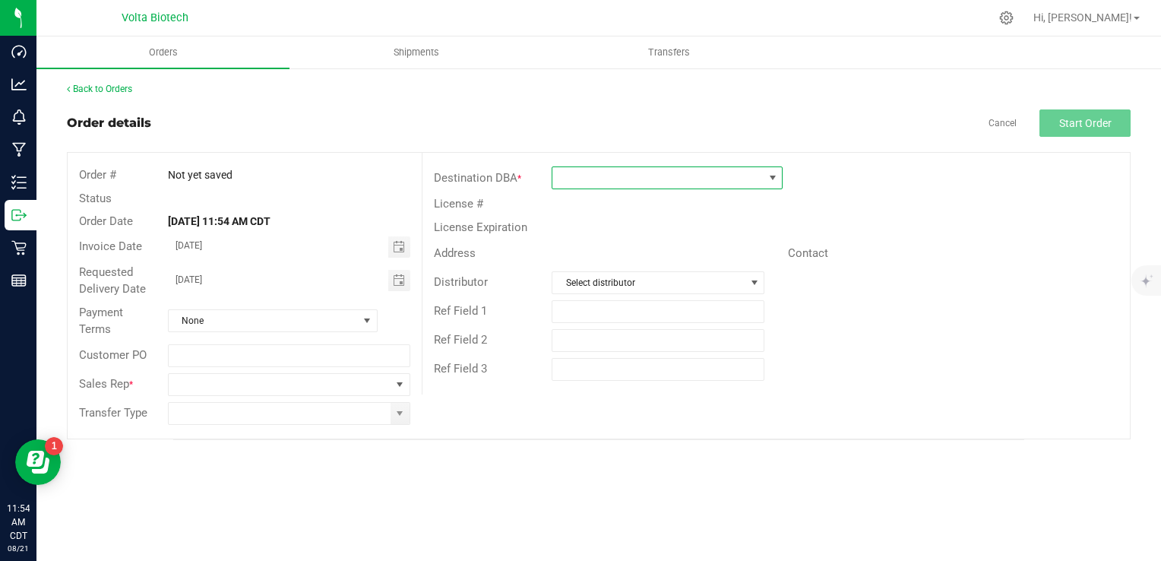
click at [609, 175] on span at bounding box center [657, 177] width 210 height 21
type input "G"
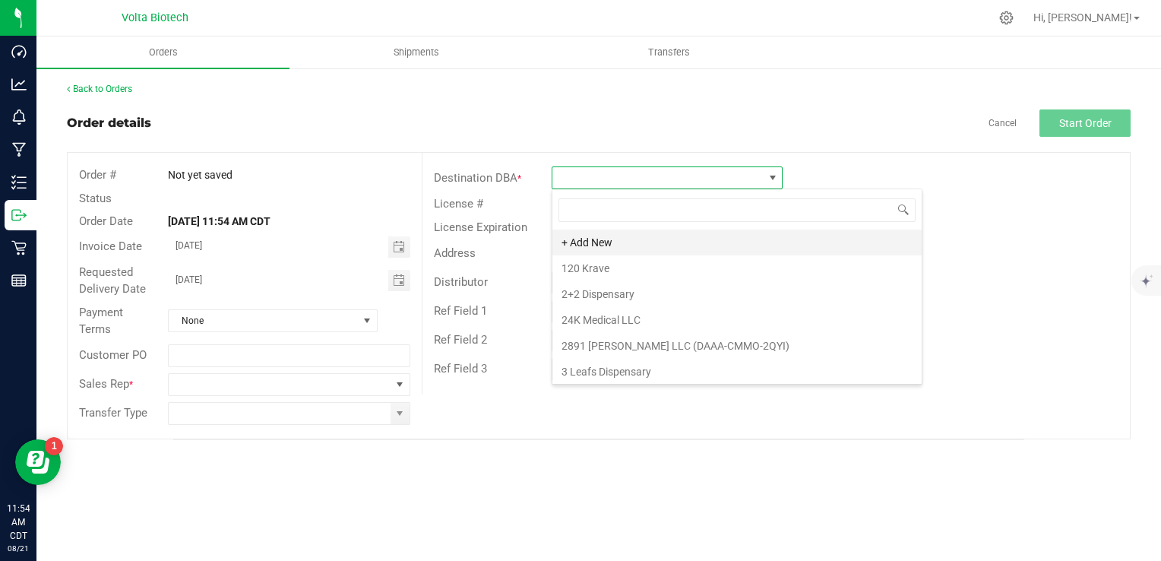
click at [740, 239] on li "+ Add New" at bounding box center [736, 242] width 369 height 26
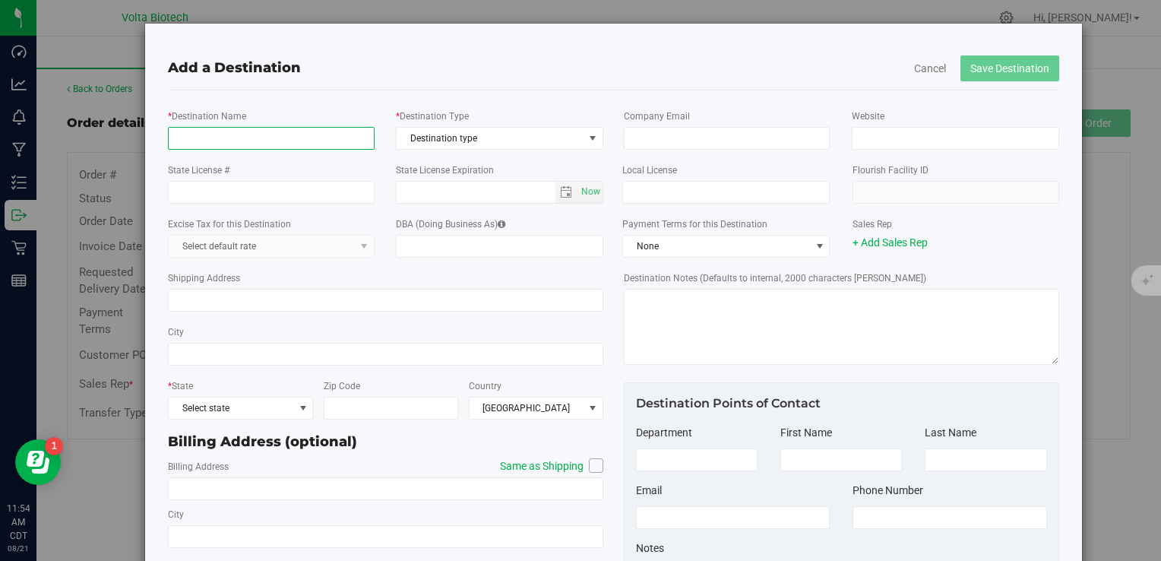
click at [305, 136] on input "* Destination Name" at bounding box center [271, 138] width 206 height 23
type input "Goat House"
click at [517, 136] on span "Destination type" at bounding box center [490, 138] width 187 height 21
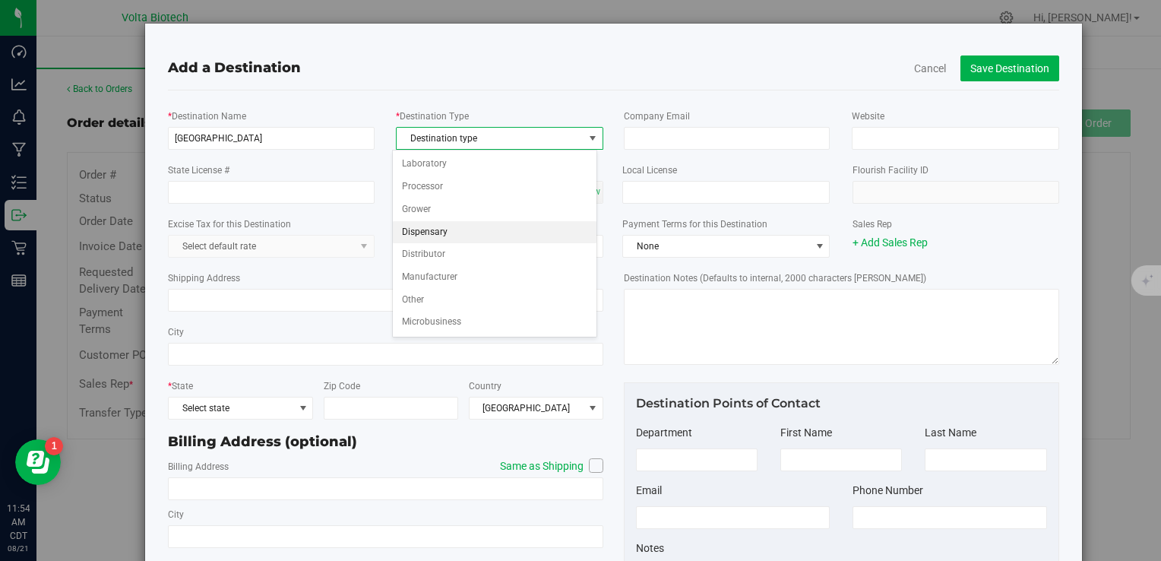
click at [489, 232] on li "Dispensary" at bounding box center [495, 232] width 204 height 23
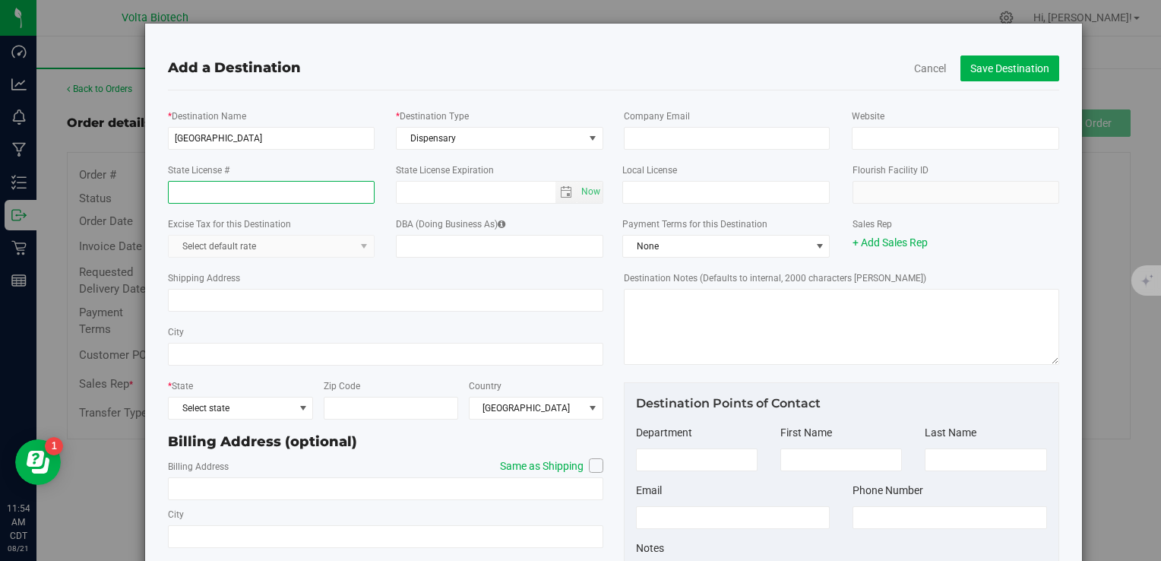
click at [311, 192] on input "State License #" at bounding box center [271, 192] width 206 height 23
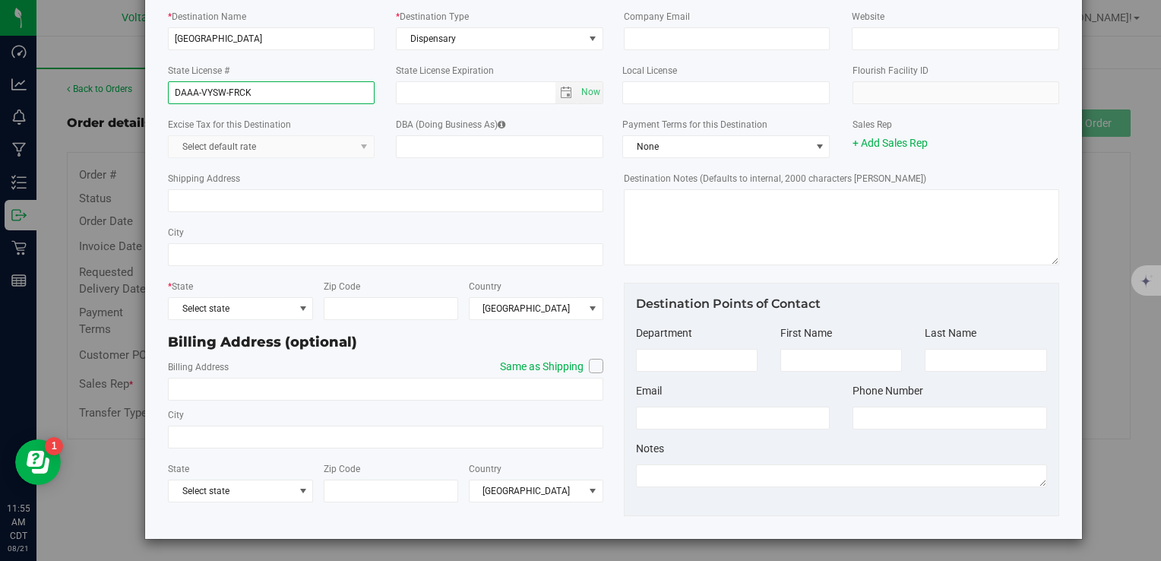
scroll to position [100, 0]
type input "DAAA-VYSW-FRCK"
click at [266, 302] on span "Select state" at bounding box center [231, 307] width 125 height 21
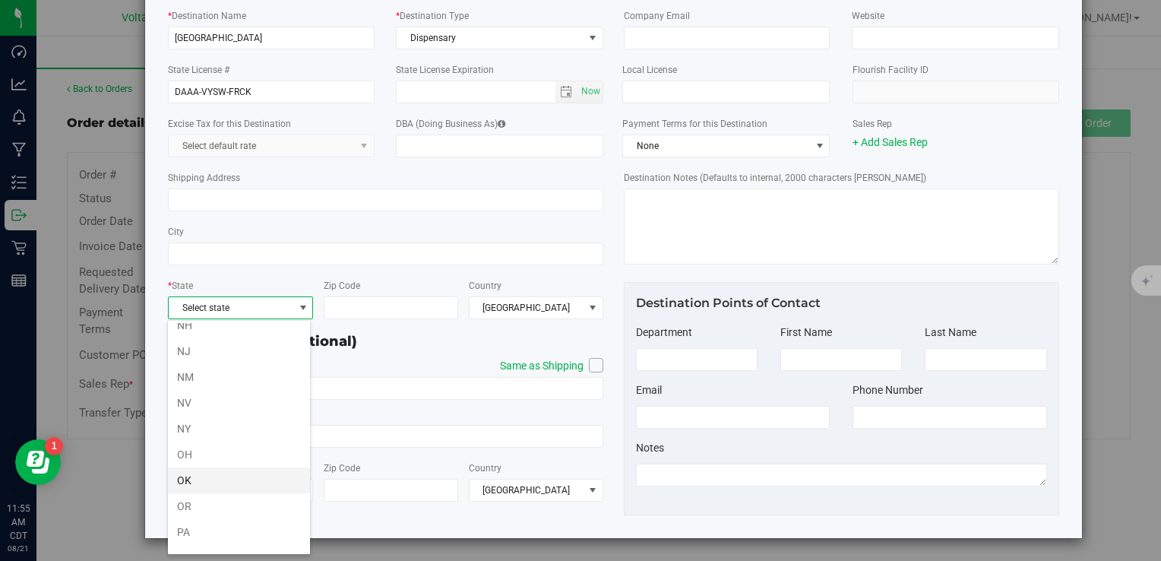
scroll to position [795, 0]
click at [233, 462] on li "OK" at bounding box center [239, 470] width 142 height 26
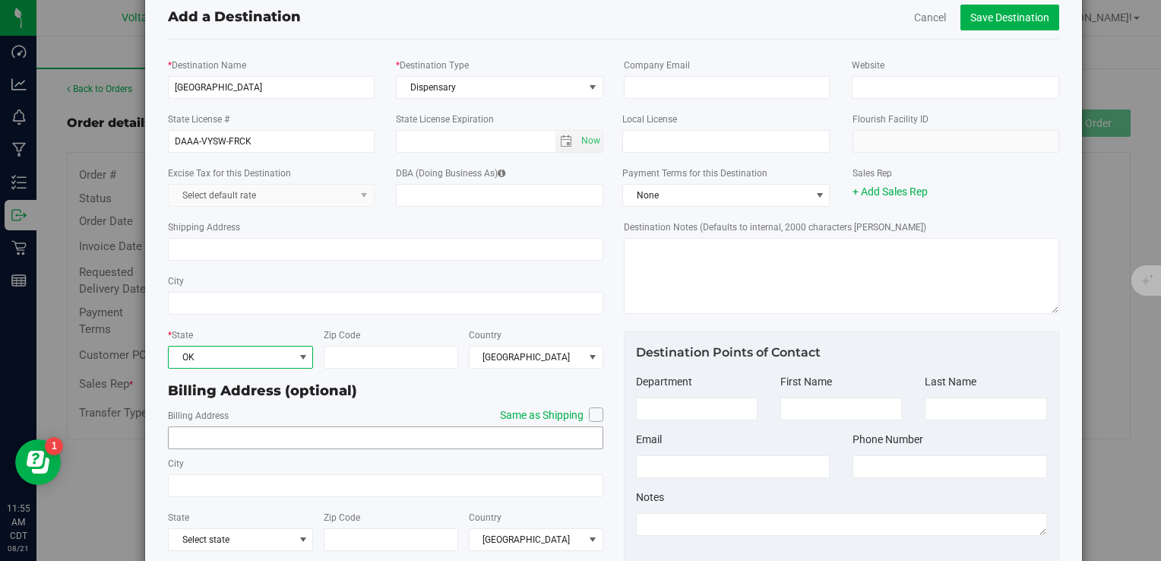
scroll to position [24, 0]
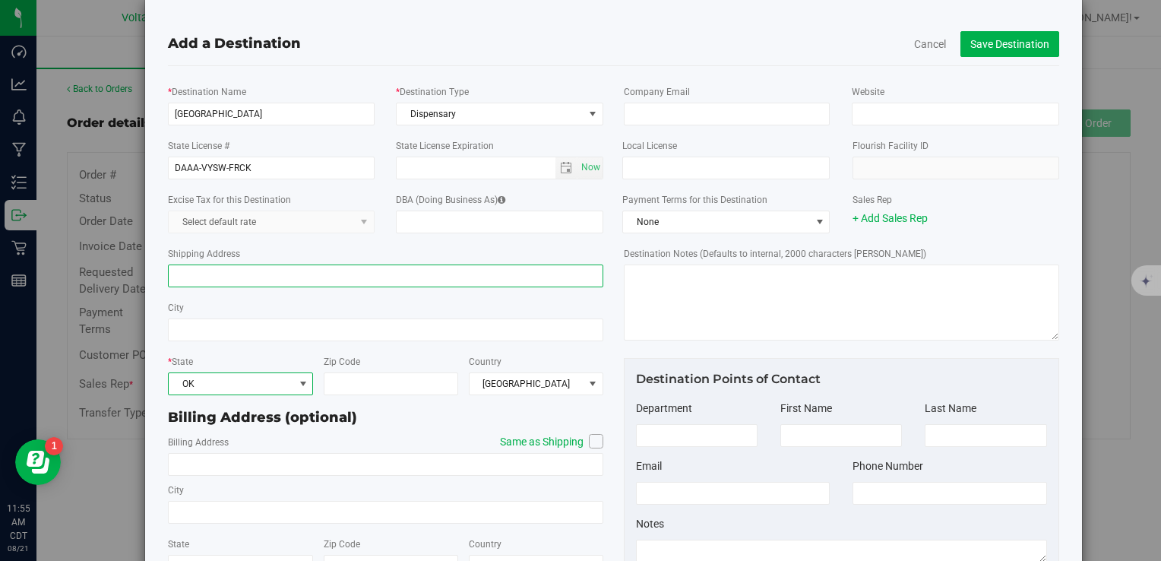
click at [406, 276] on input "Shipping Address" at bounding box center [385, 275] width 435 height 23
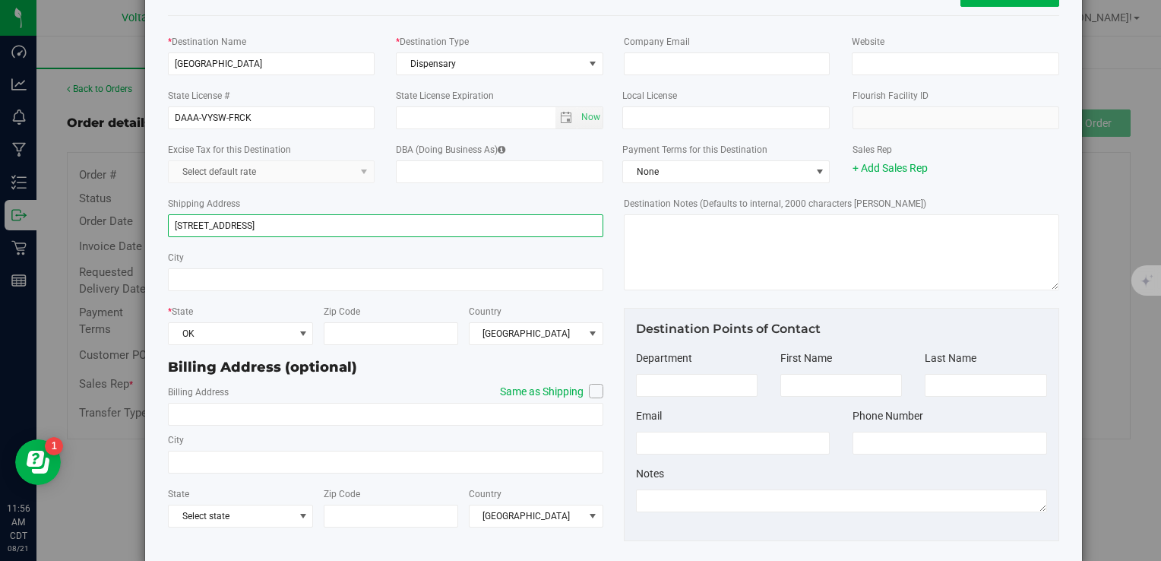
scroll to position [100, 0]
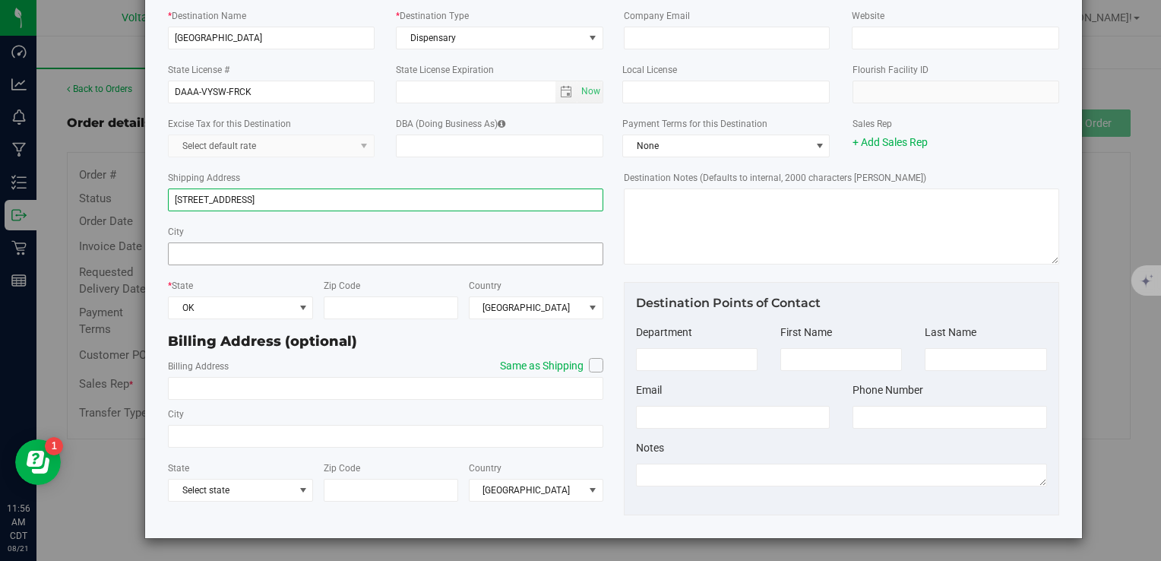
type input "5918 N May Ave"
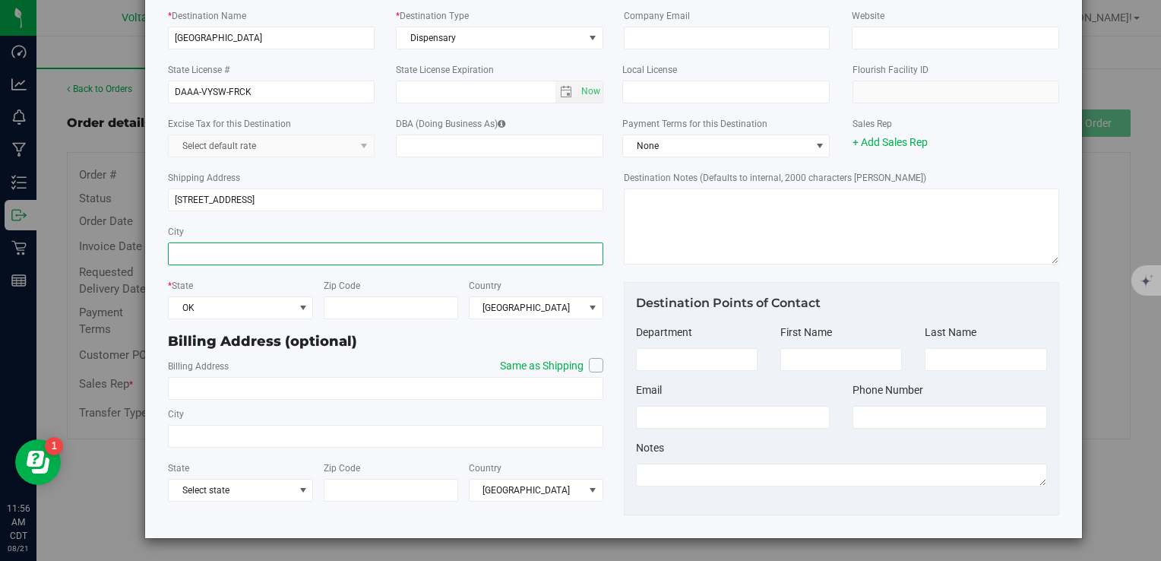
click at [330, 256] on input "City" at bounding box center [385, 253] width 435 height 23
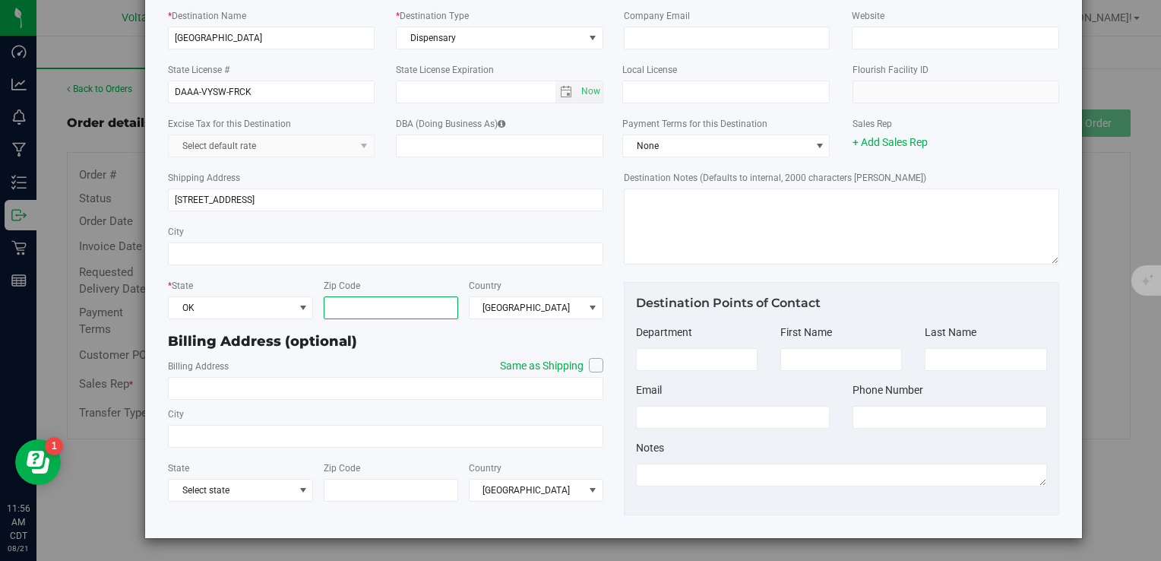
click at [375, 311] on input "Zip Code" at bounding box center [391, 307] width 134 height 23
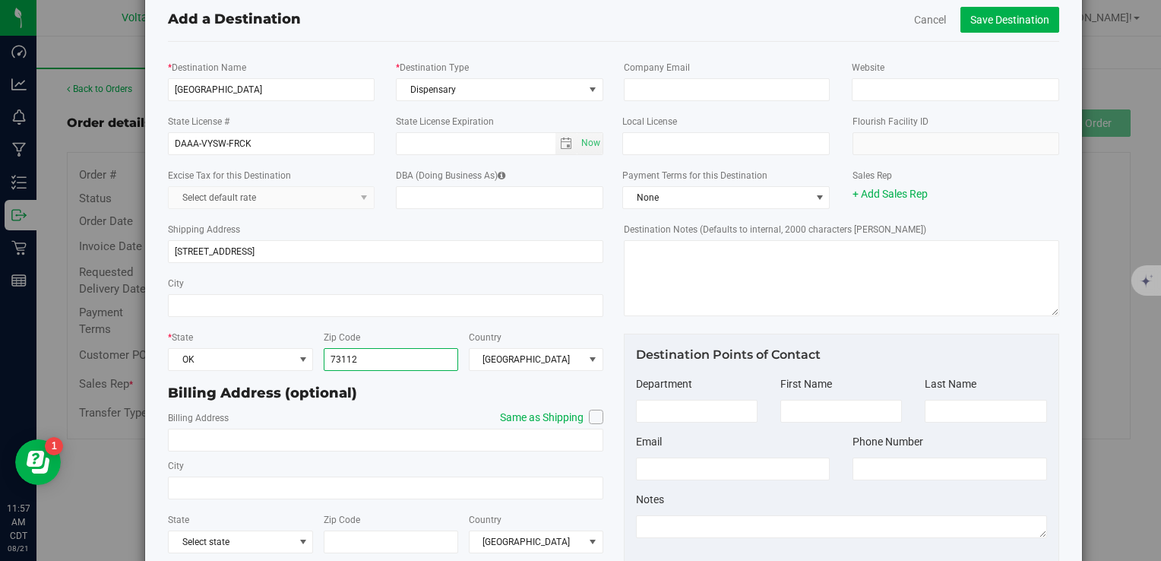
scroll to position [0, 0]
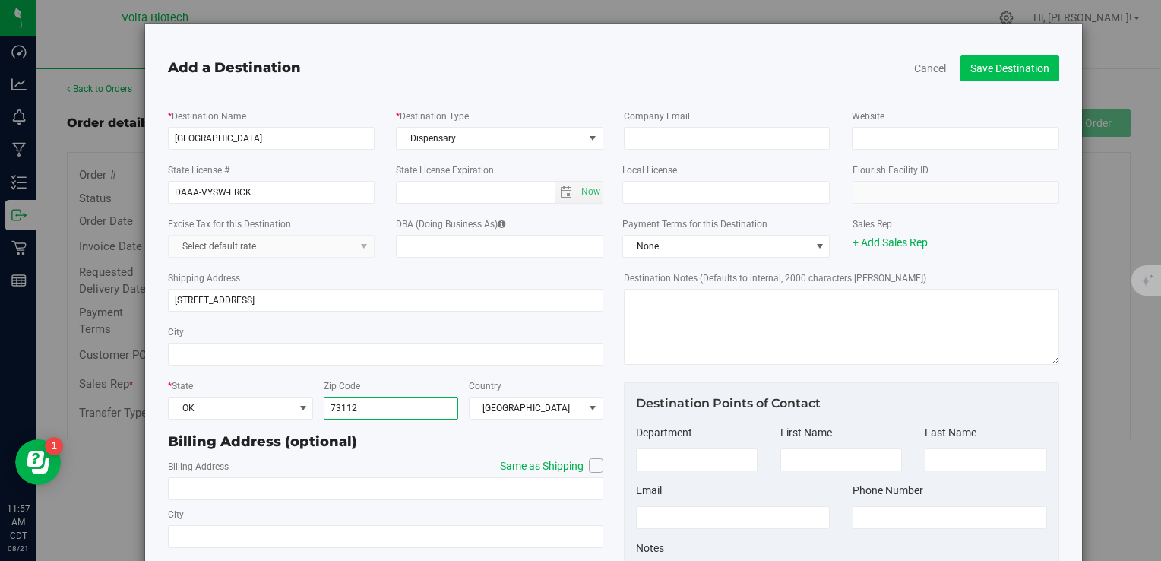
type input "73112"
click at [1011, 65] on button "Save Destination" at bounding box center [1009, 68] width 99 height 26
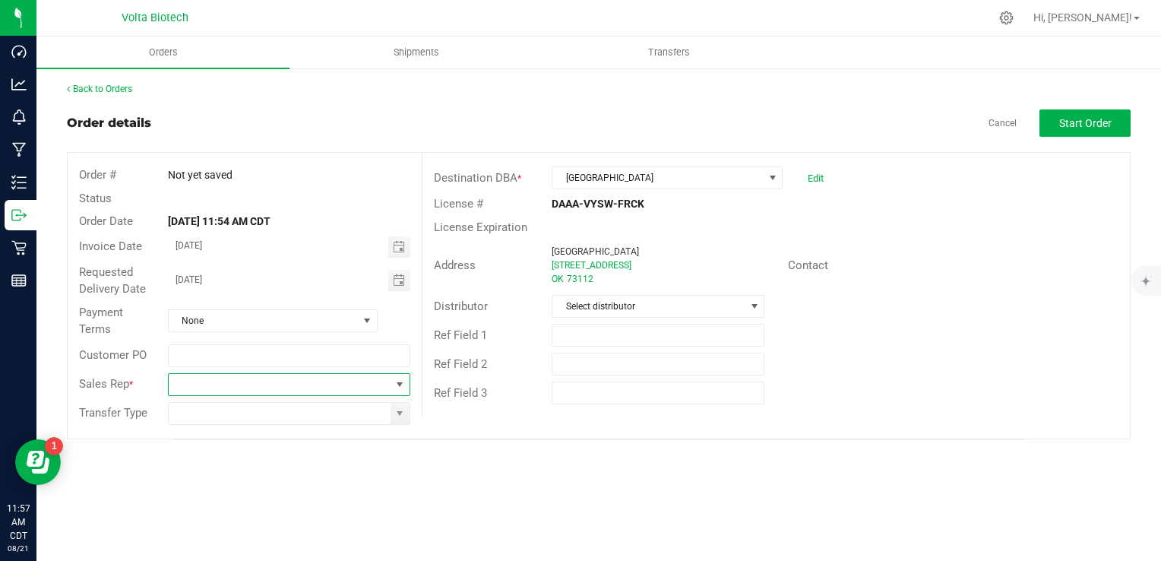
click at [319, 380] on span at bounding box center [280, 384] width 223 height 21
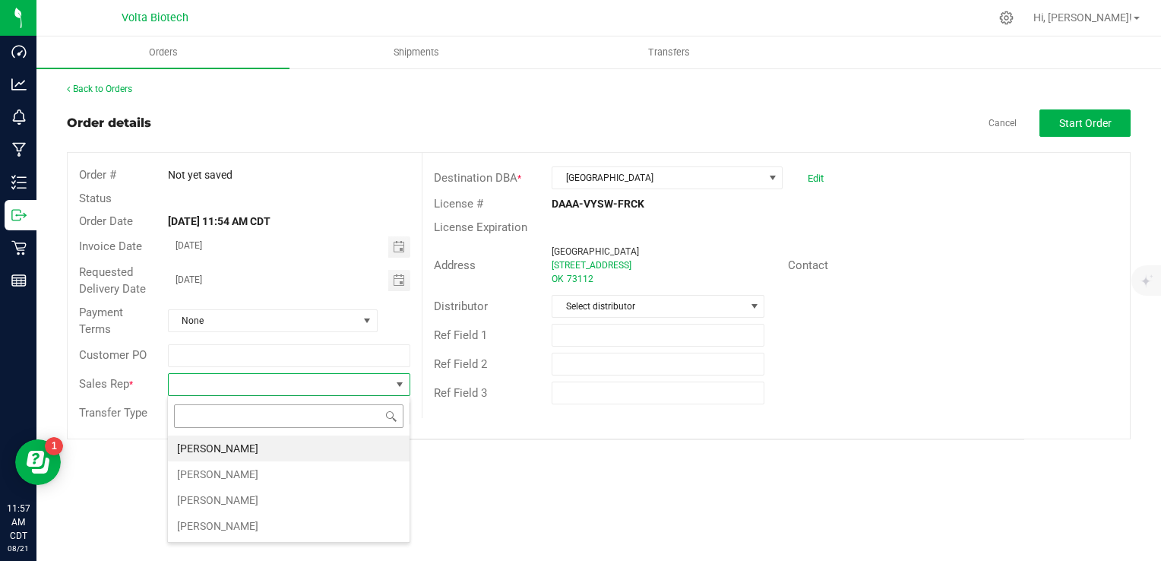
scroll to position [22, 243]
click at [297, 445] on li "[PERSON_NAME]" at bounding box center [289, 448] width 242 height 26
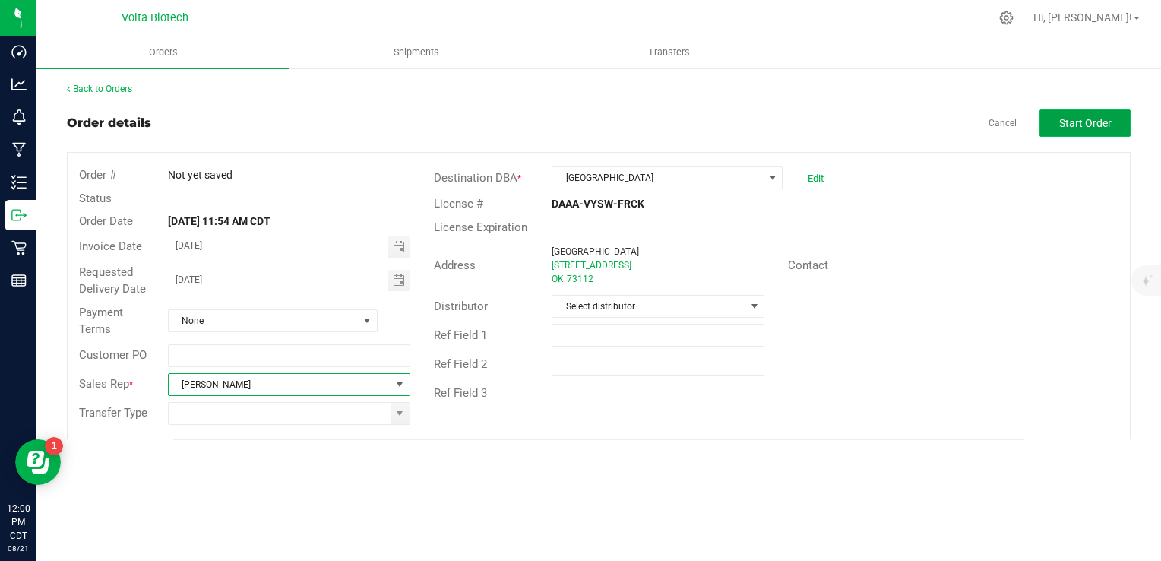
click at [1089, 117] on span "Start Order" at bounding box center [1085, 123] width 52 height 12
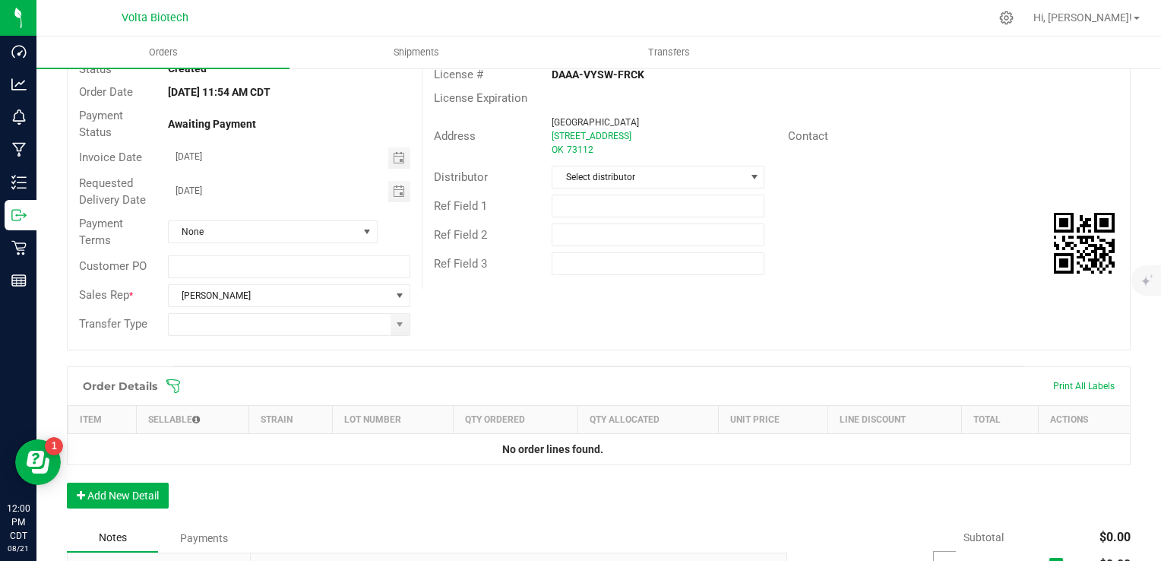
scroll to position [228, 0]
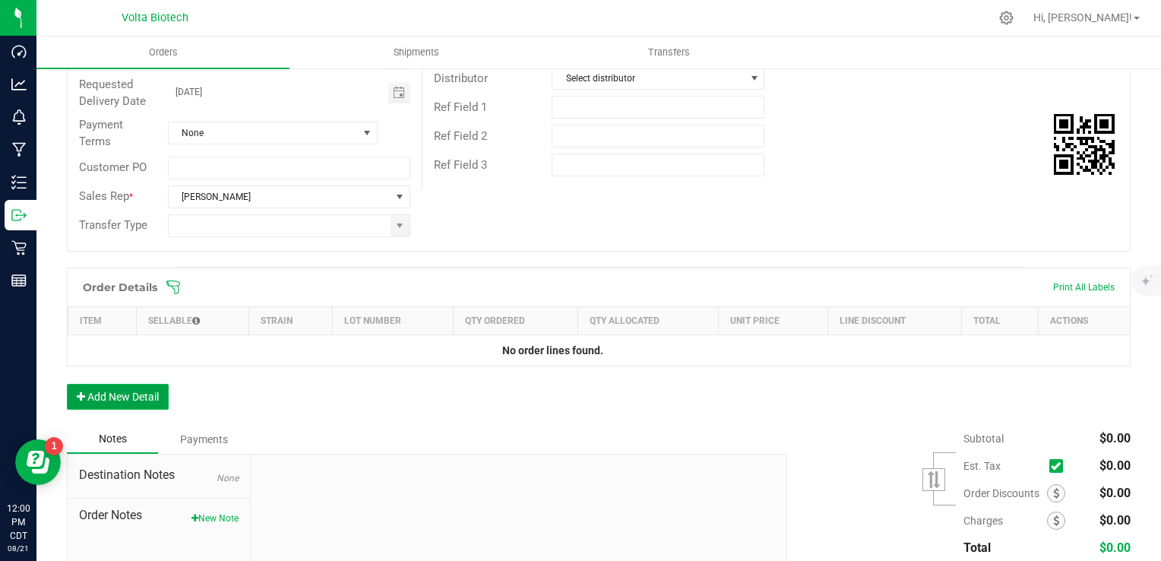
click at [105, 388] on button "Add New Detail" at bounding box center [118, 397] width 102 height 26
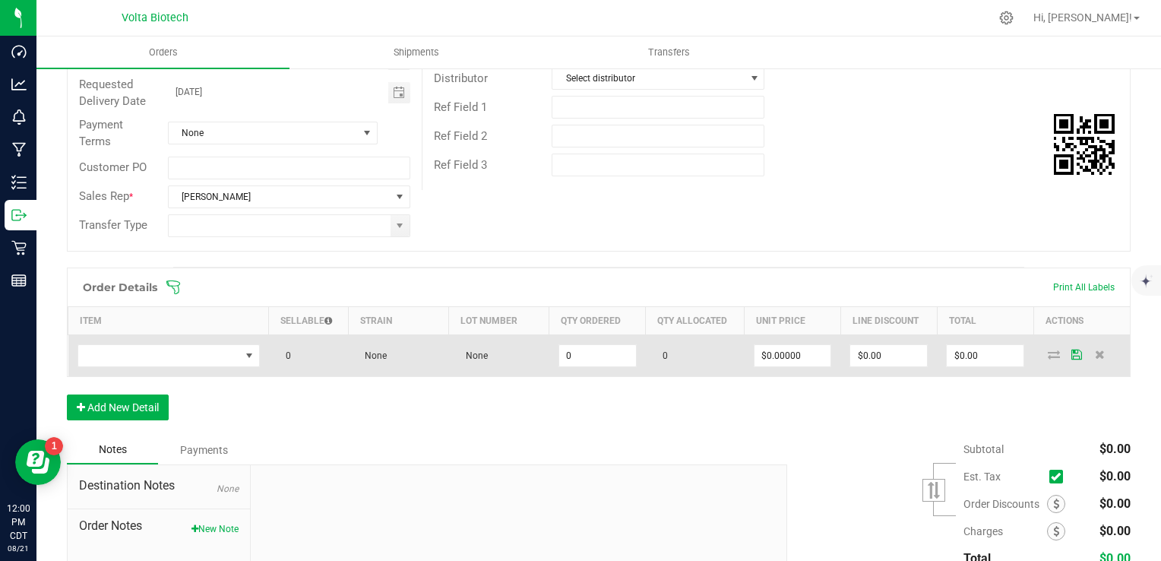
click at [237, 341] on td at bounding box center [168, 355] width 201 height 42
click at [233, 362] on span "NO DATA FOUND" at bounding box center [159, 355] width 162 height 21
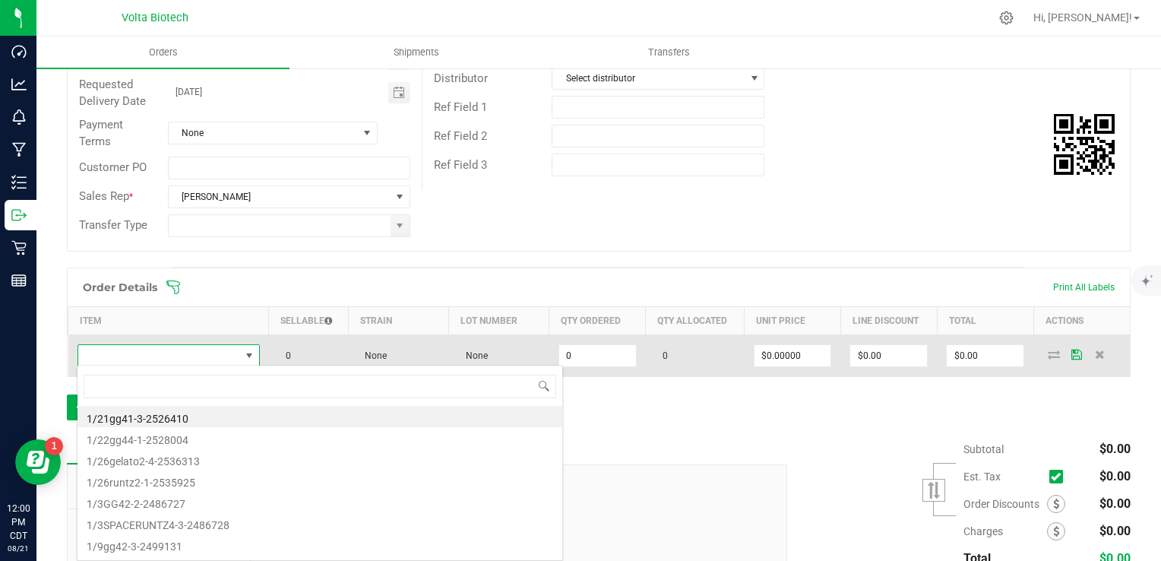
scroll to position [22, 178]
type input "RSO"
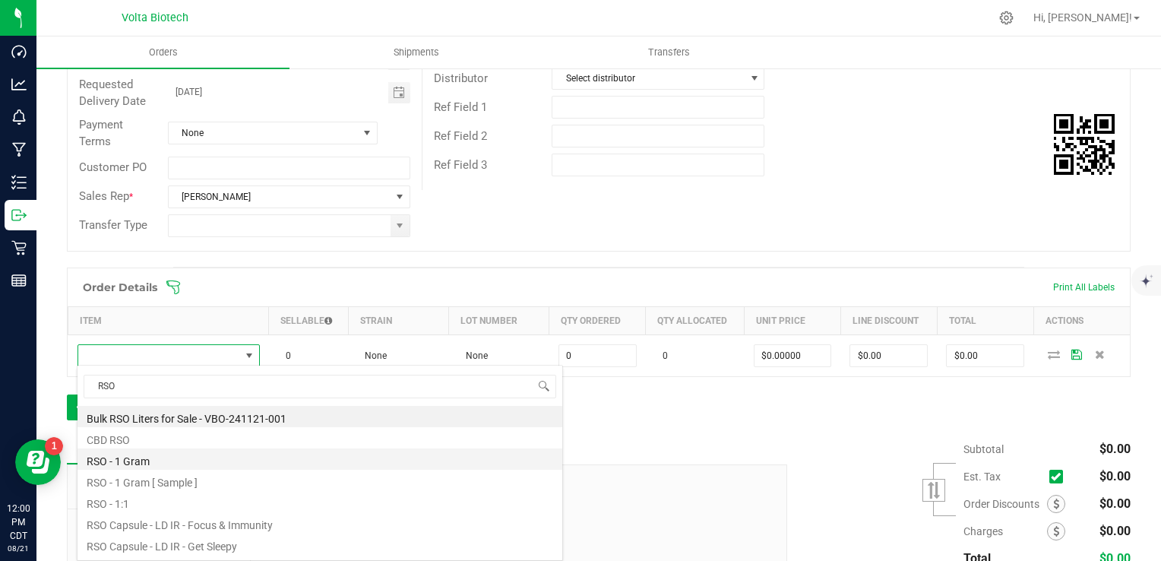
click at [163, 464] on li "RSO - 1 Gram" at bounding box center [319, 458] width 485 height 21
type input "0 ea"
type input "$5.00000"
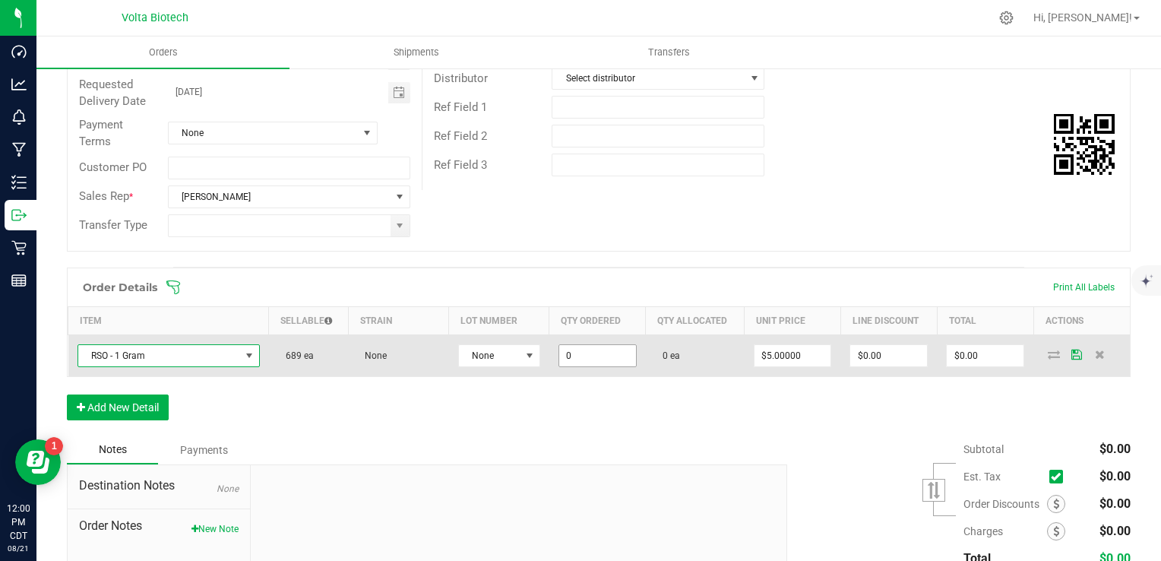
click at [565, 352] on input "0" at bounding box center [597, 355] width 77 height 21
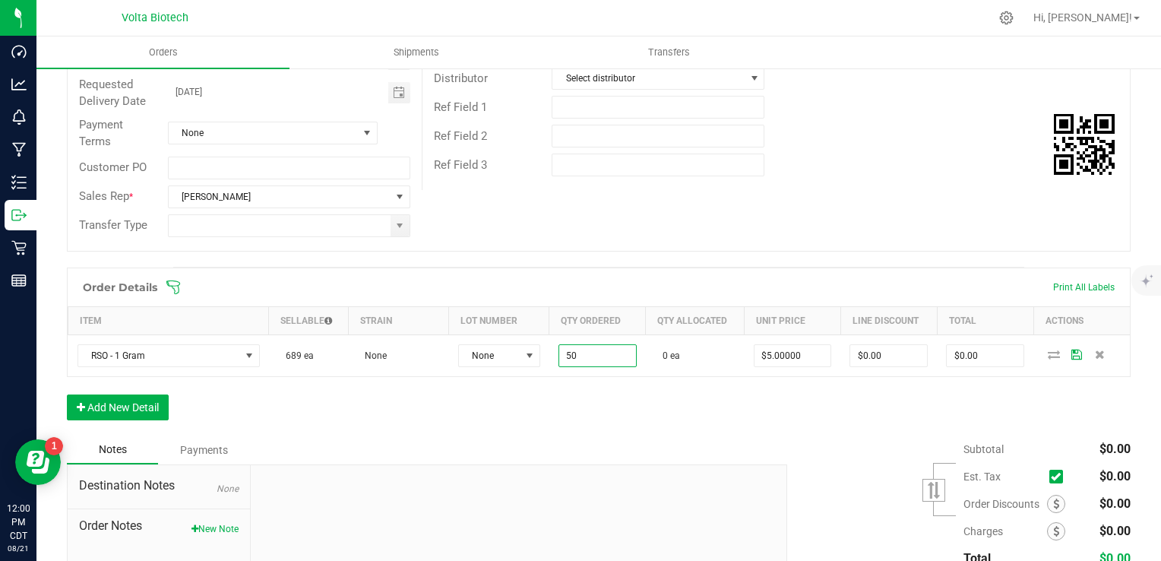
type input "50 ea"
type input "$250.00"
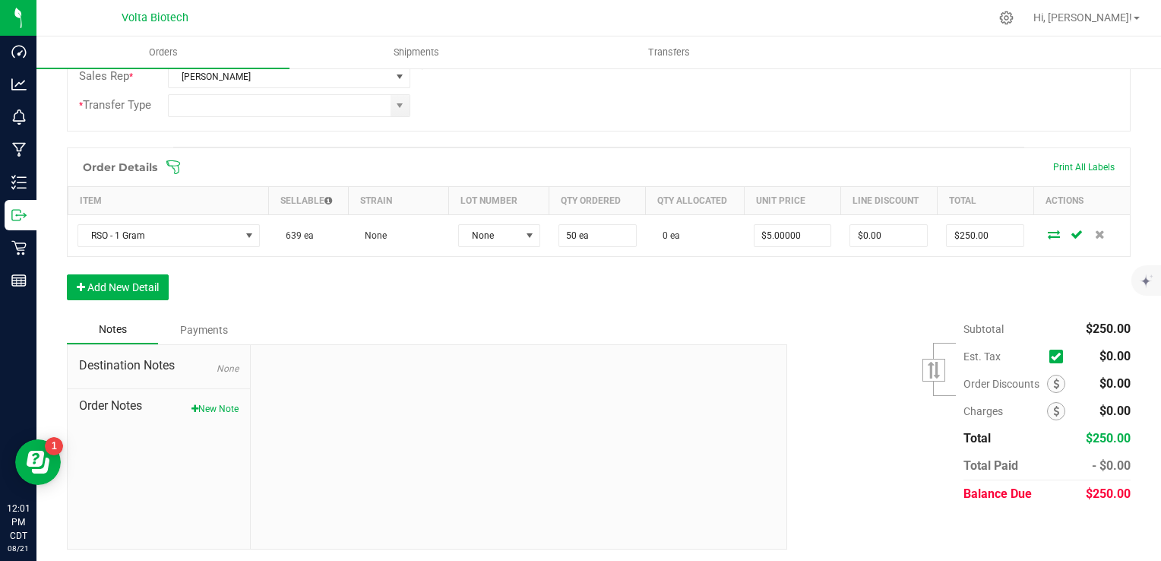
scroll to position [196, 0]
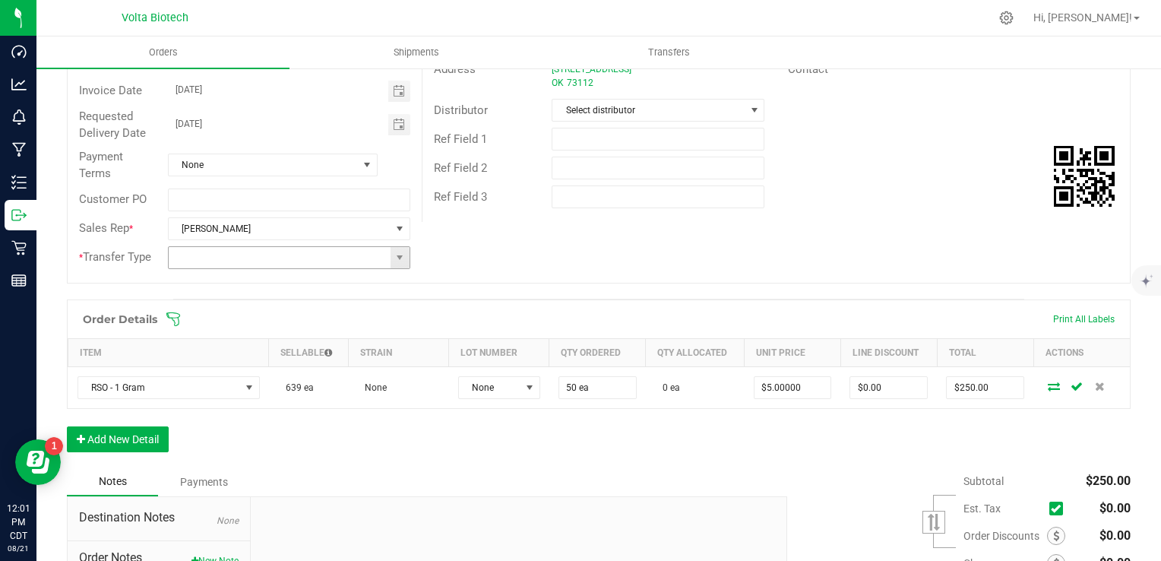
click at [386, 251] on input at bounding box center [280, 257] width 223 height 21
click at [400, 260] on span at bounding box center [400, 257] width 12 height 12
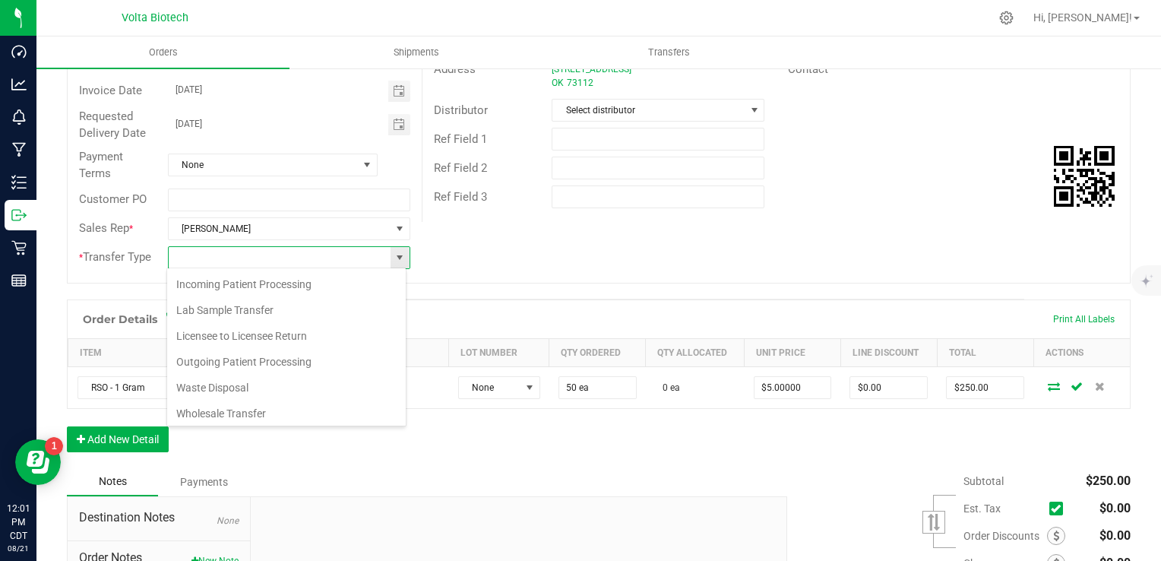
scroll to position [22, 239]
click at [318, 420] on li "Wholesale Transfer" at bounding box center [286, 413] width 239 height 26
type input "Wholesale Transfer"
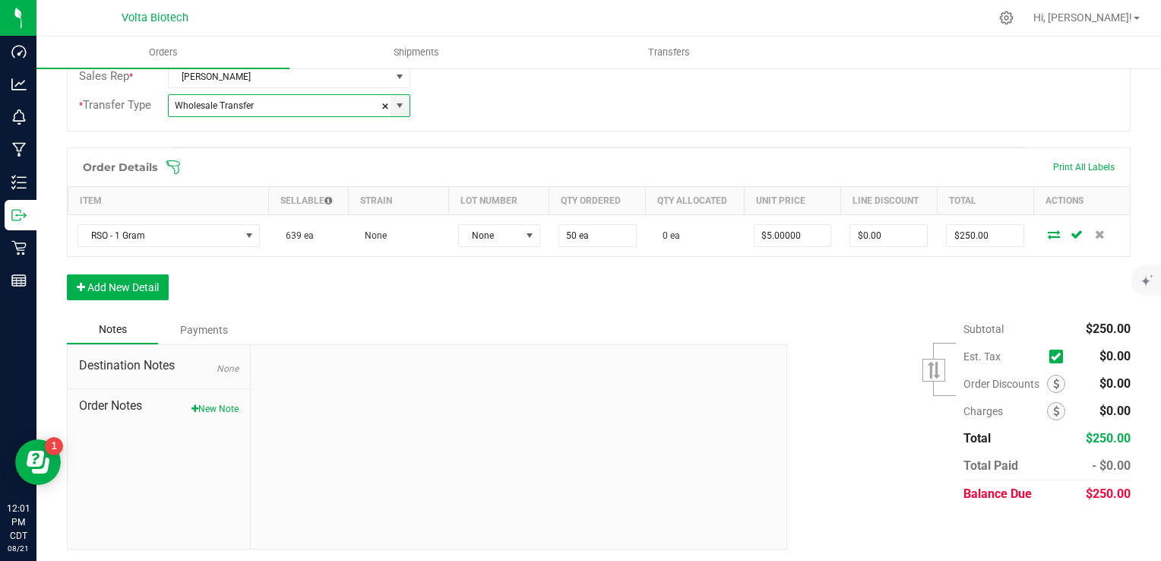
scroll to position [0, 0]
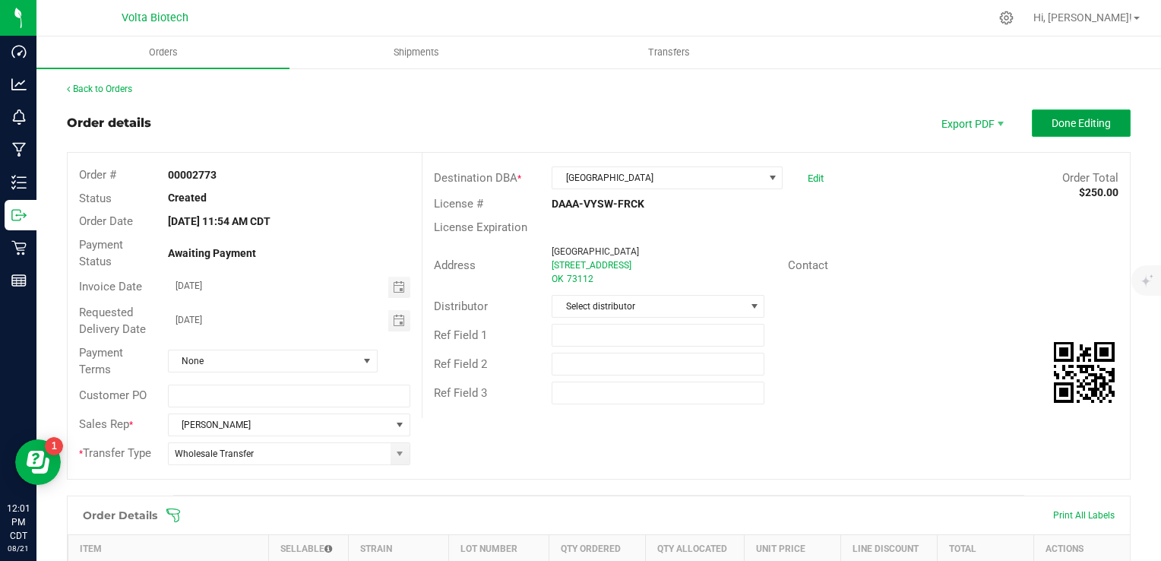
click at [1072, 128] on span "Done Editing" at bounding box center [1080, 123] width 59 height 12
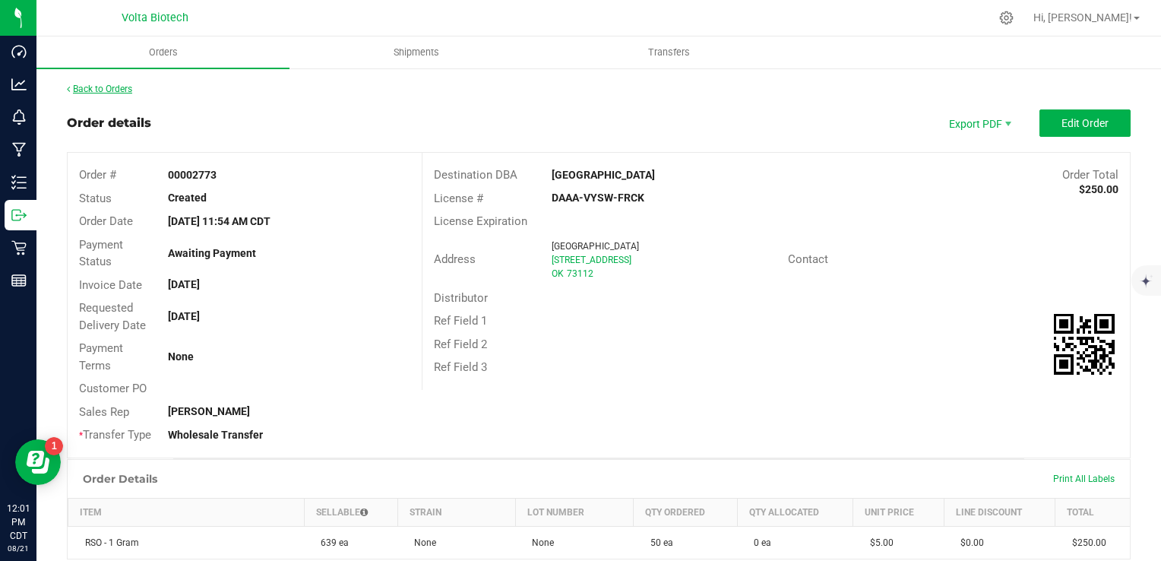
click at [125, 87] on link "Back to Orders" at bounding box center [99, 89] width 65 height 11
